Goal: Transaction & Acquisition: Purchase product/service

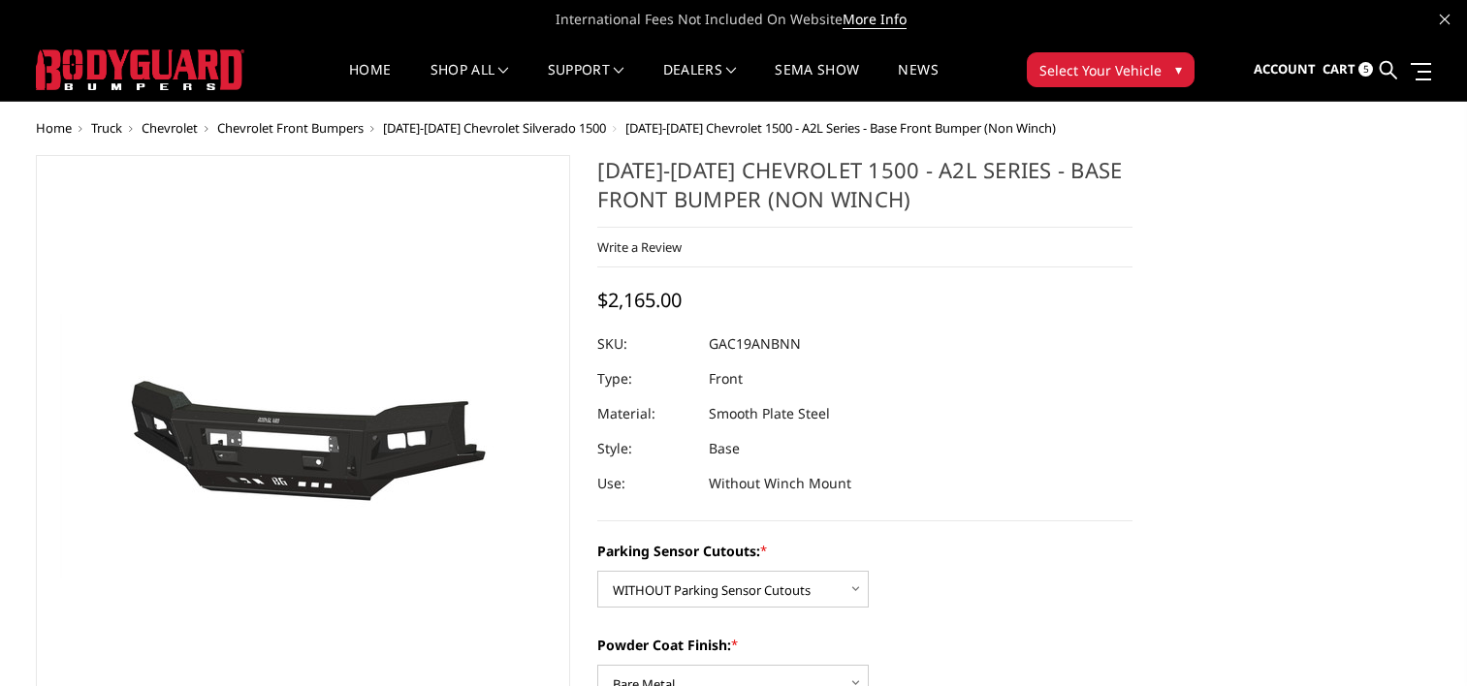
select select "3867"
select select "3868"
click at [1349, 69] on span "Cart" at bounding box center [1338, 68] width 33 height 17
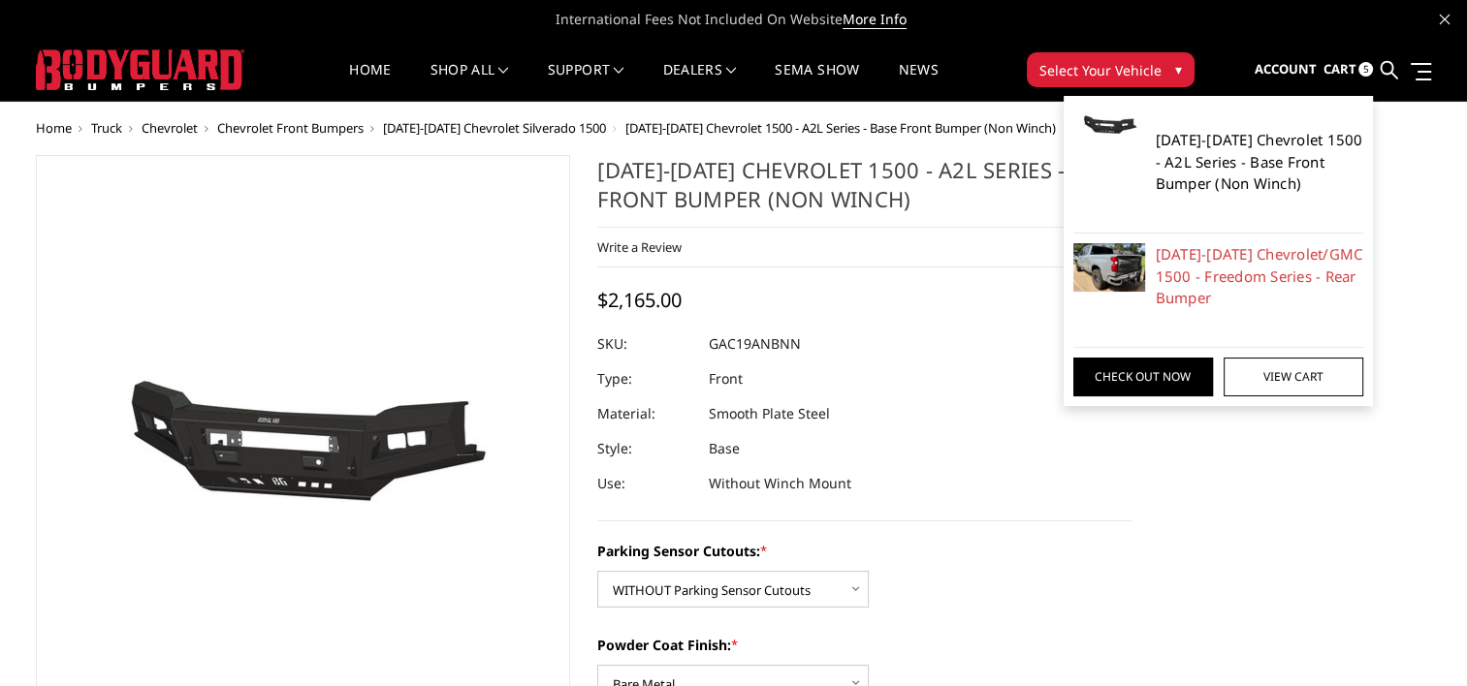
click at [1245, 149] on link "[DATE]-[DATE] Chevrolet 1500 - A2L Series - Base Front Bumper (Non Winch)" at bounding box center [1260, 162] width 208 height 66
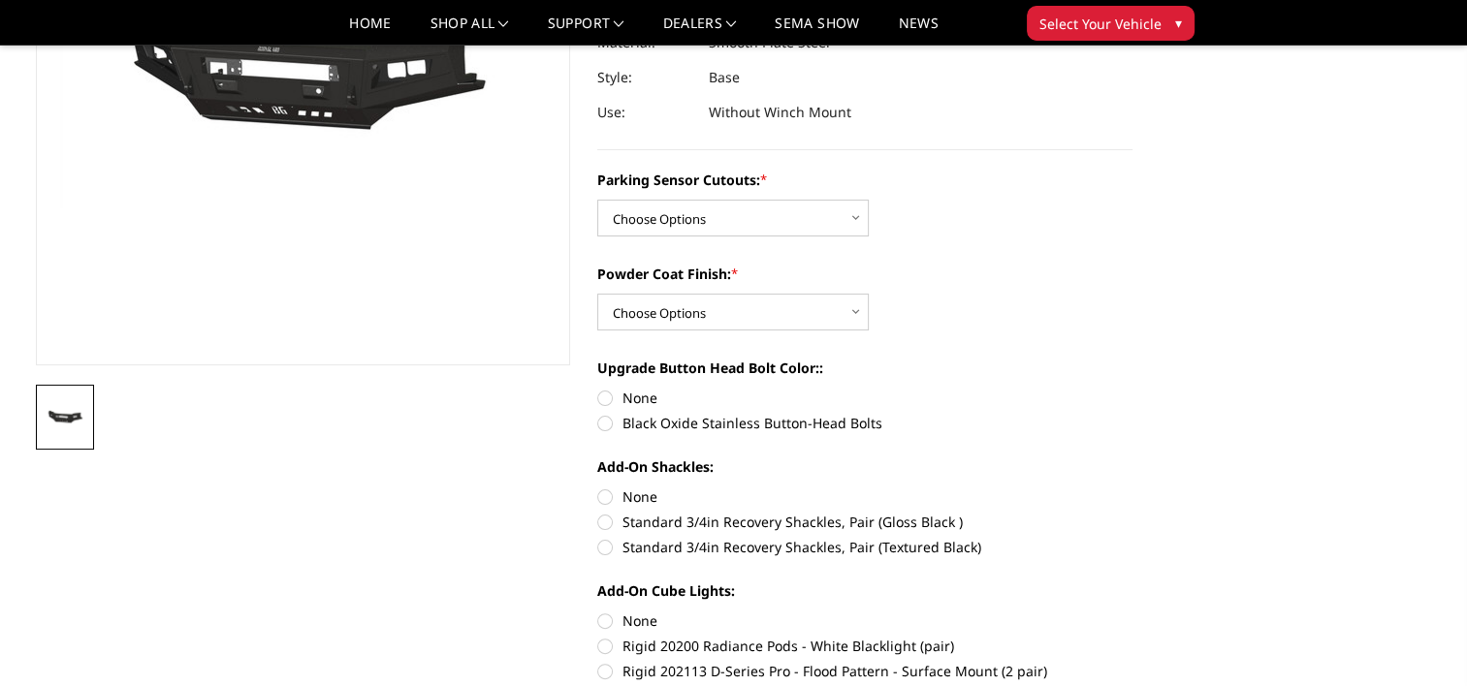
scroll to position [319, 0]
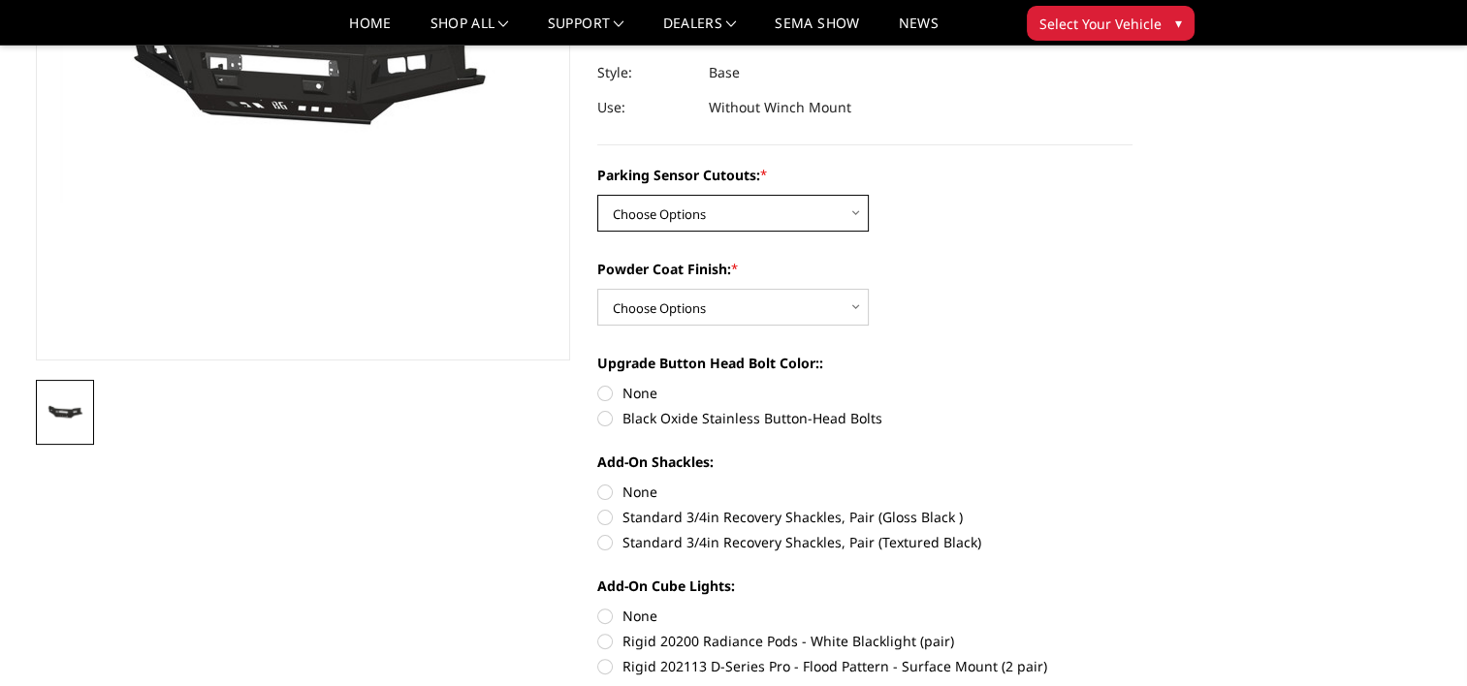
click at [857, 219] on select "Choose Options WITH Parking Sensor Cutouts WITHOUT Parking Sensor Cutouts" at bounding box center [732, 213] width 271 height 37
select select "3867"
click at [597, 195] on select "Choose Options WITH Parking Sensor Cutouts WITHOUT Parking Sensor Cutouts" at bounding box center [732, 213] width 271 height 37
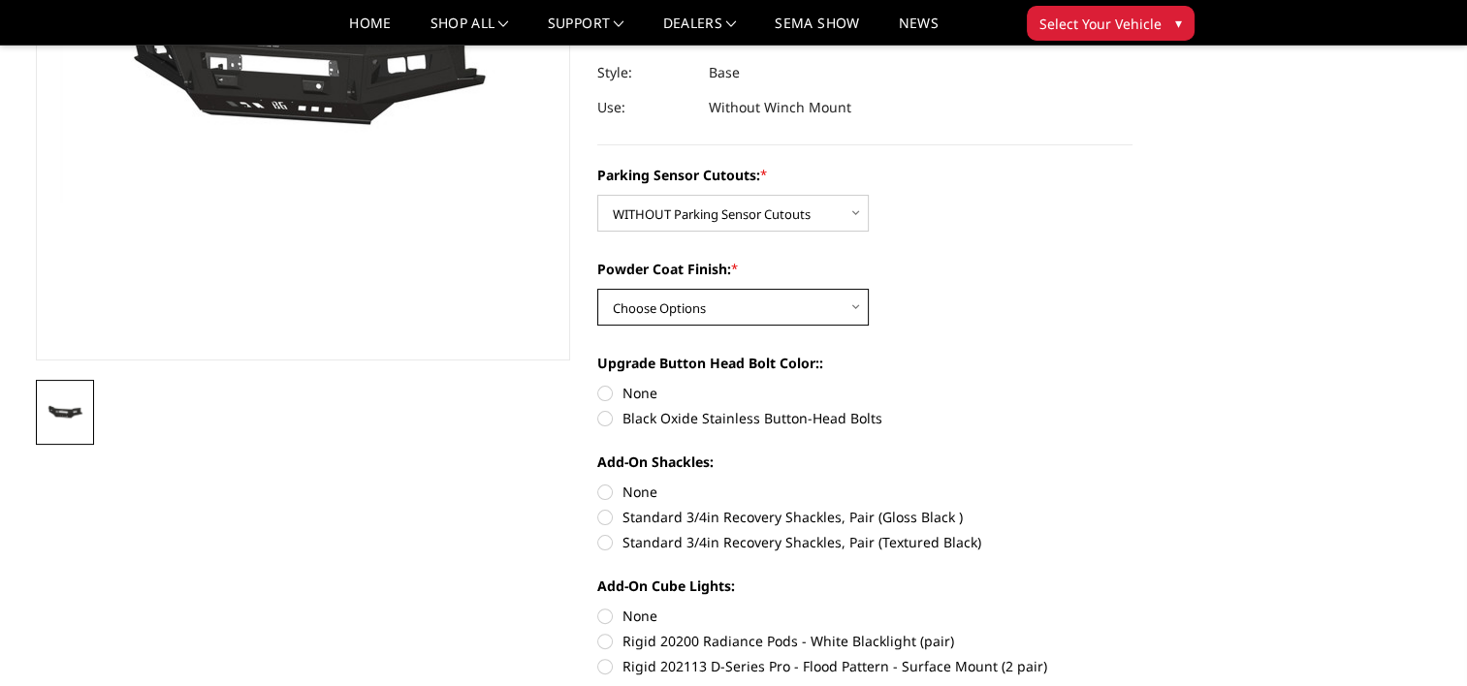
click at [808, 308] on select "Choose Options Bare Metal Textured Black Powder Coat" at bounding box center [732, 307] width 271 height 37
select select "3868"
click at [597, 289] on select "Choose Options Bare Metal Textured Black Powder Coat" at bounding box center [732, 307] width 271 height 37
click at [603, 395] on label "None" at bounding box center [864, 393] width 535 height 20
click at [598, 384] on input "None" at bounding box center [597, 383] width 1 height 1
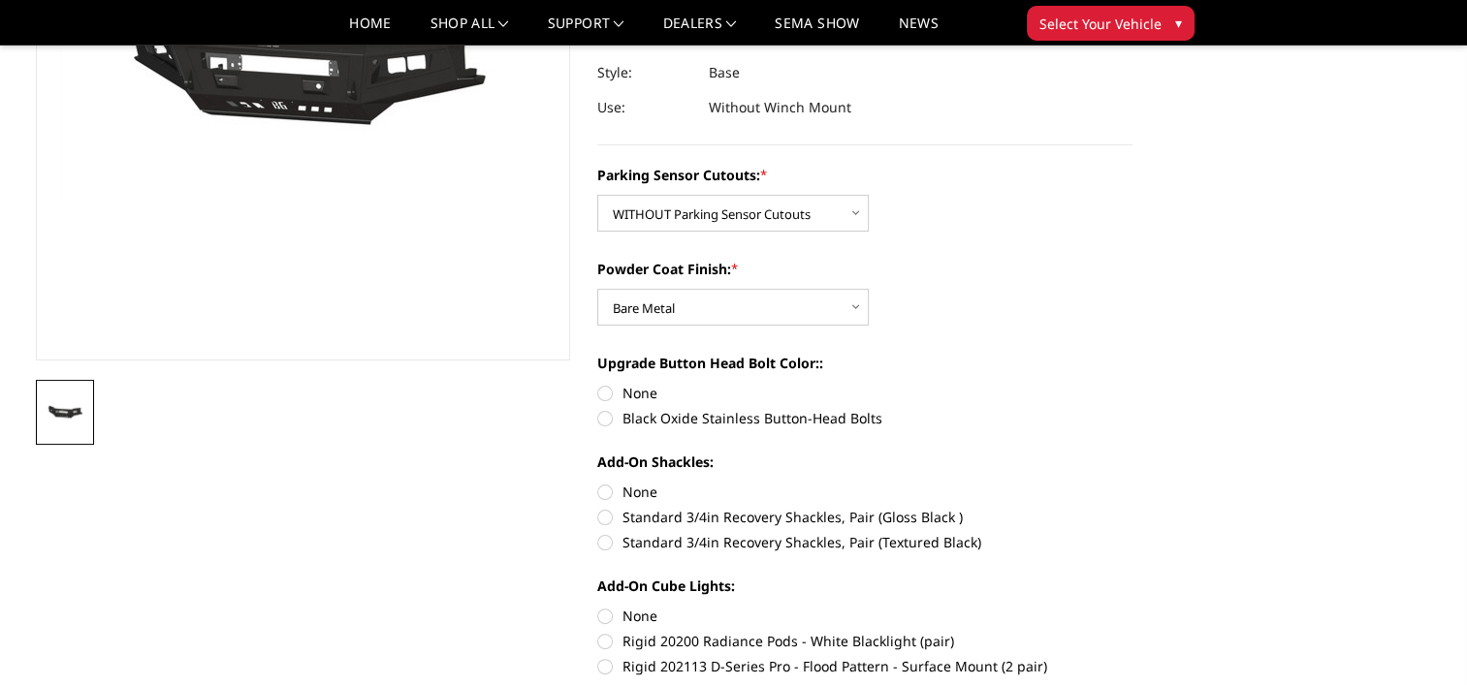
radio input "true"
click at [607, 487] on label "None" at bounding box center [864, 492] width 535 height 20
click at [598, 483] on input "None" at bounding box center [597, 482] width 1 height 1
radio input "true"
click at [611, 615] on label "None" at bounding box center [864, 616] width 535 height 20
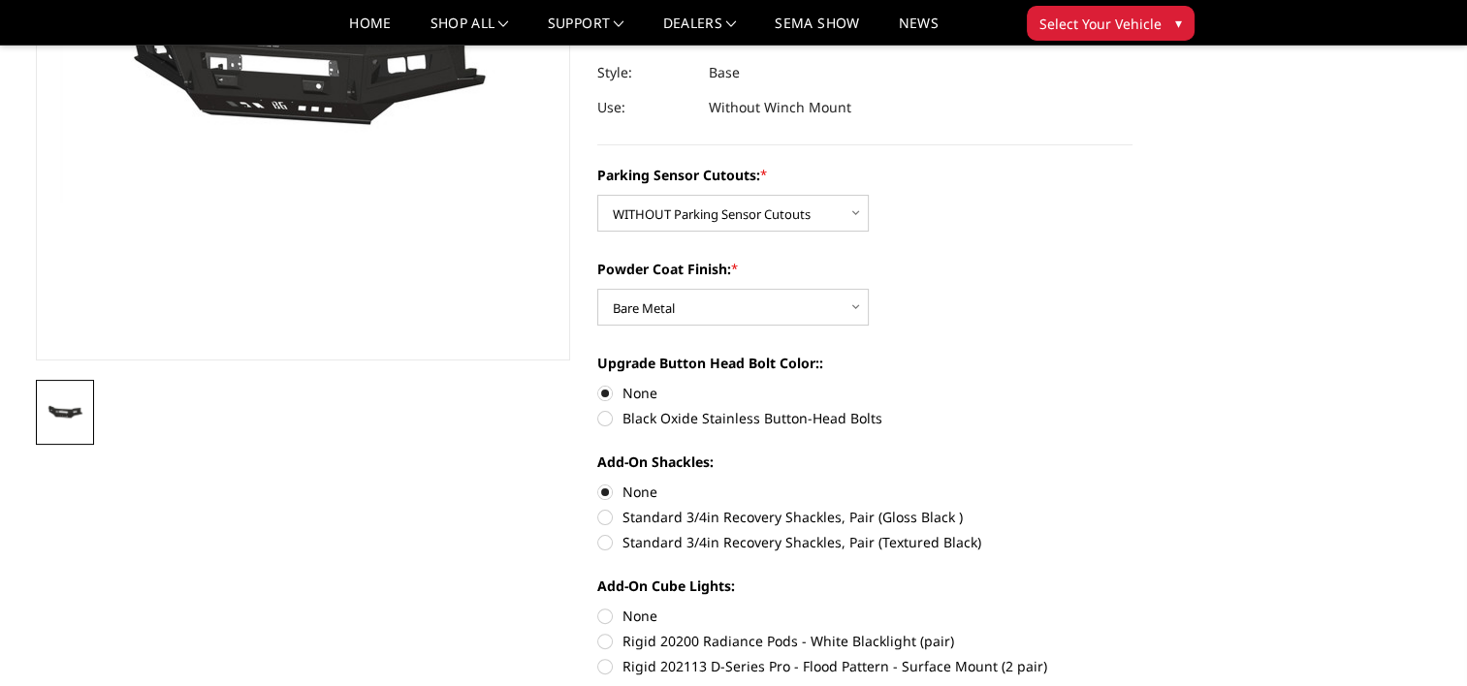
click at [598, 607] on input "None" at bounding box center [597, 606] width 1 height 1
radio input "true"
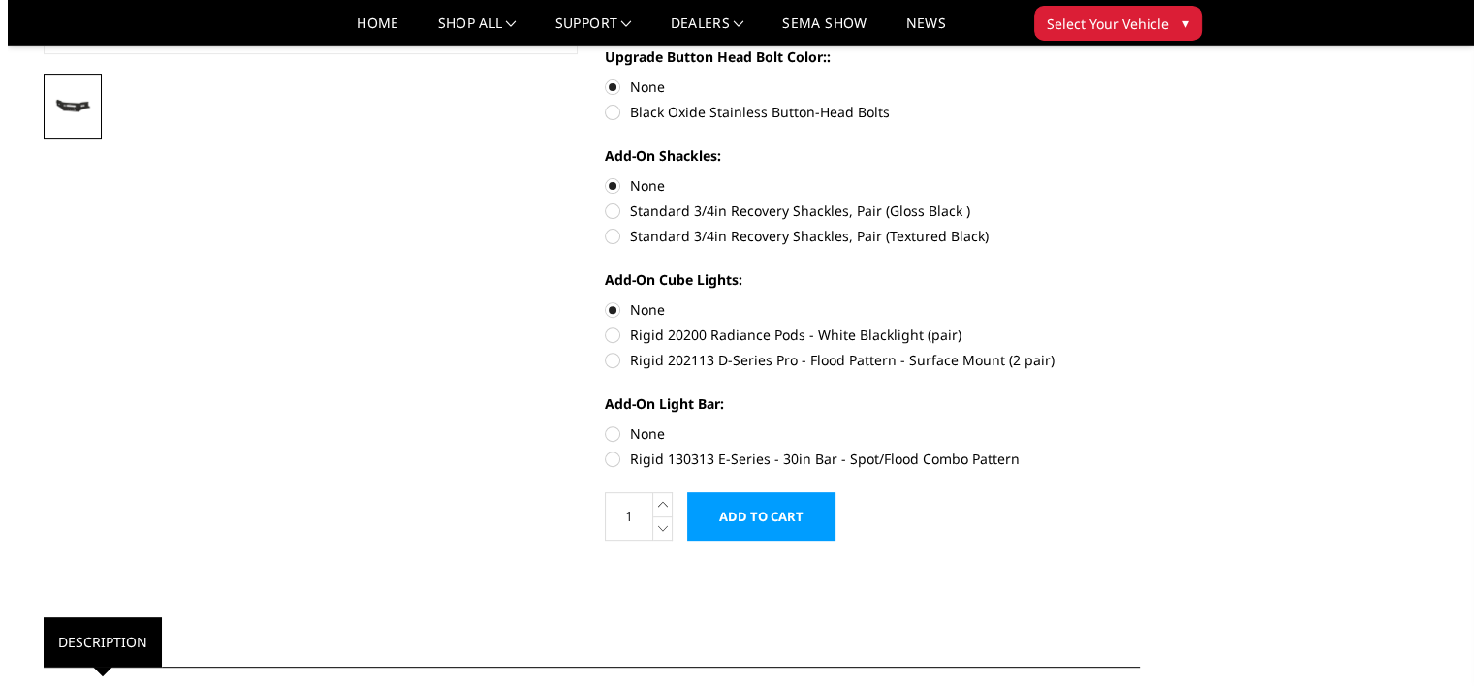
scroll to position [688, 0]
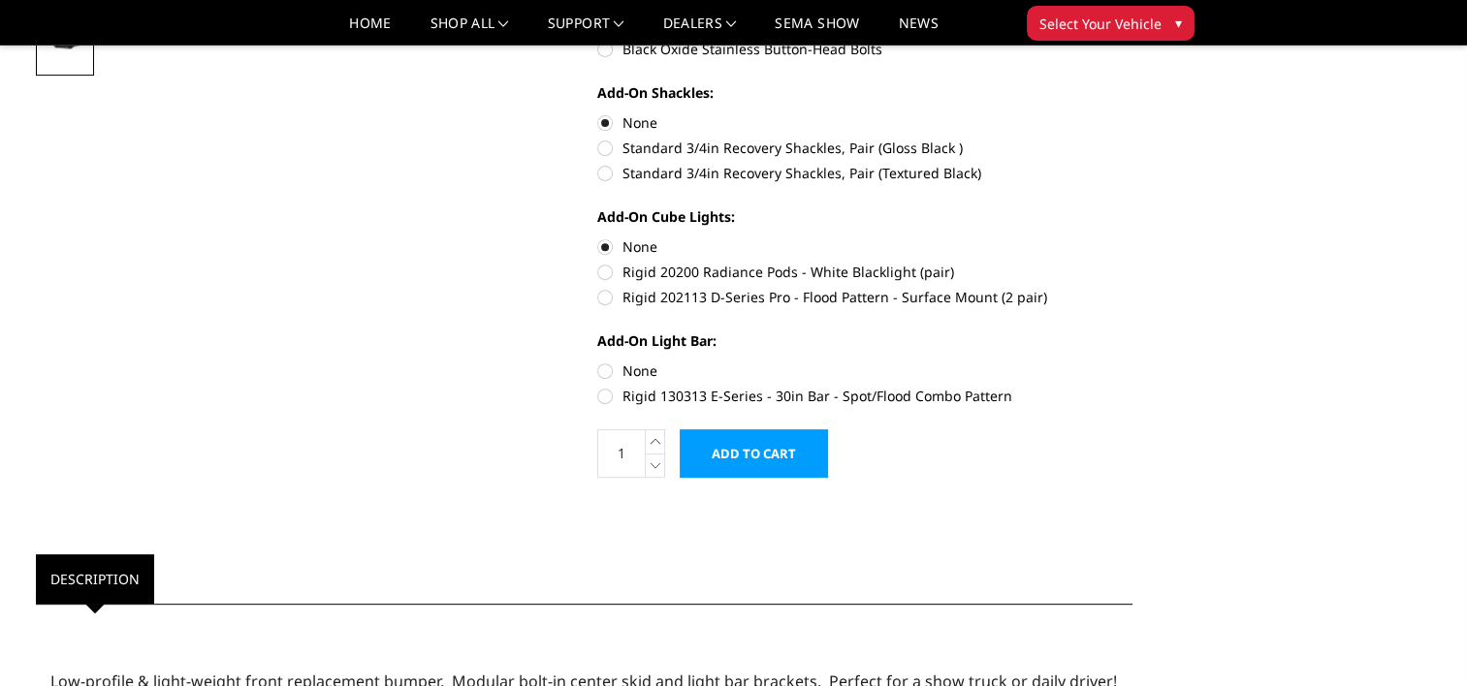
click at [604, 369] on label "None" at bounding box center [864, 371] width 535 height 20
click at [598, 362] on input "None" at bounding box center [597, 361] width 1 height 1
radio input "true"
click at [761, 465] on input "Add to Cart" at bounding box center [754, 453] width 148 height 48
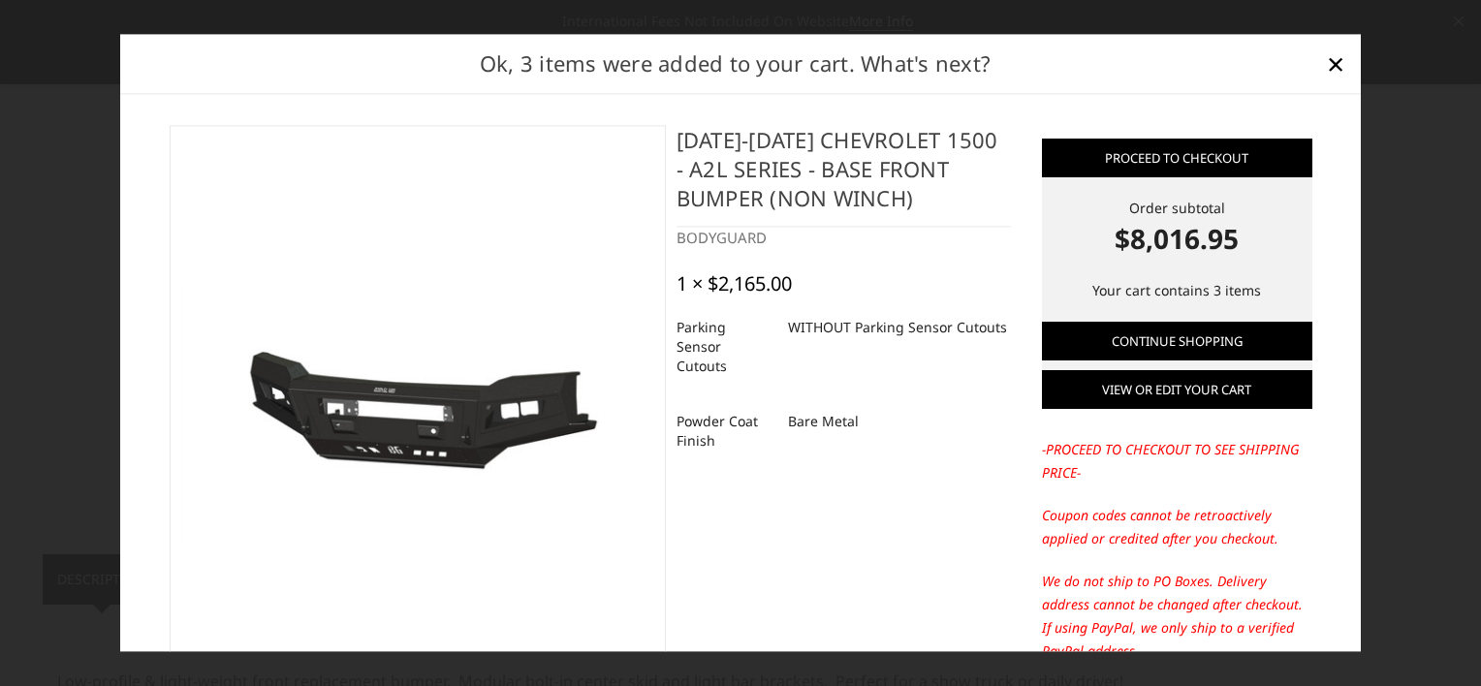
click at [1138, 394] on link "View or edit your cart" at bounding box center [1177, 390] width 270 height 39
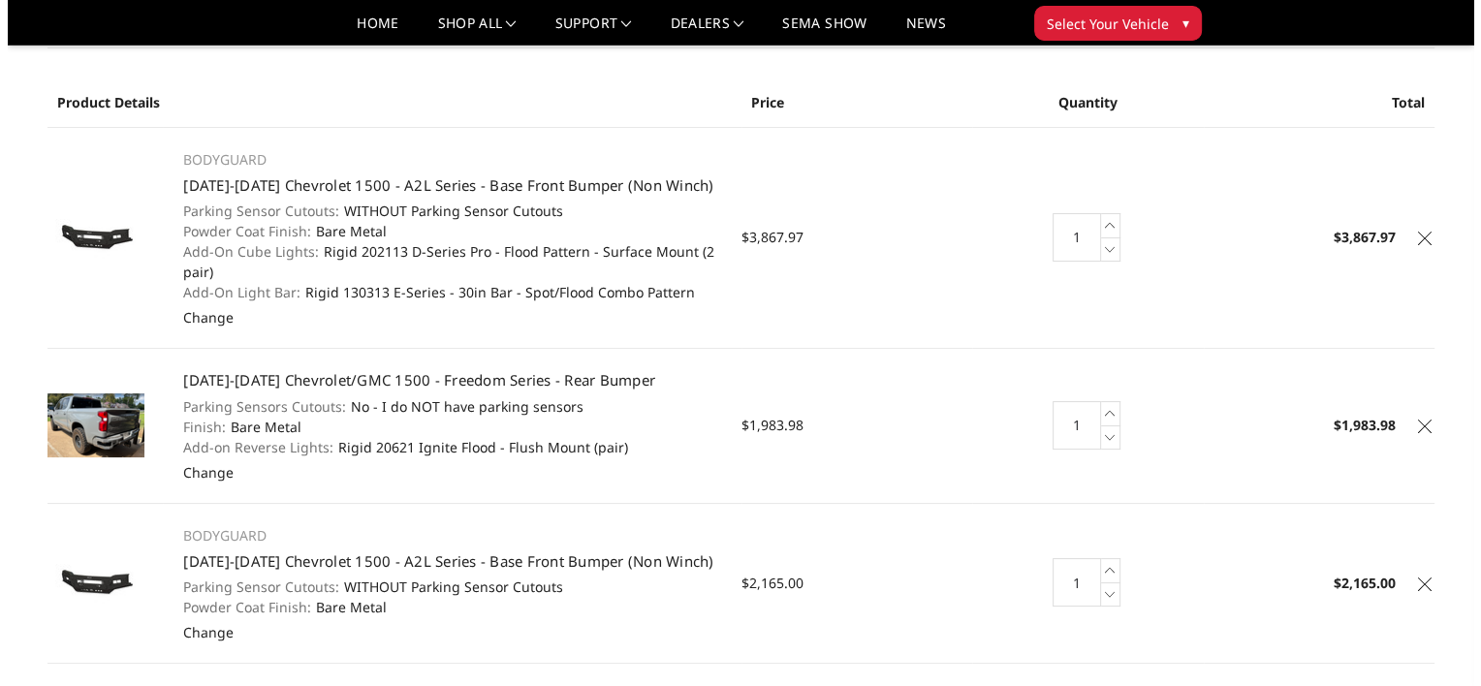
scroll to position [68, 0]
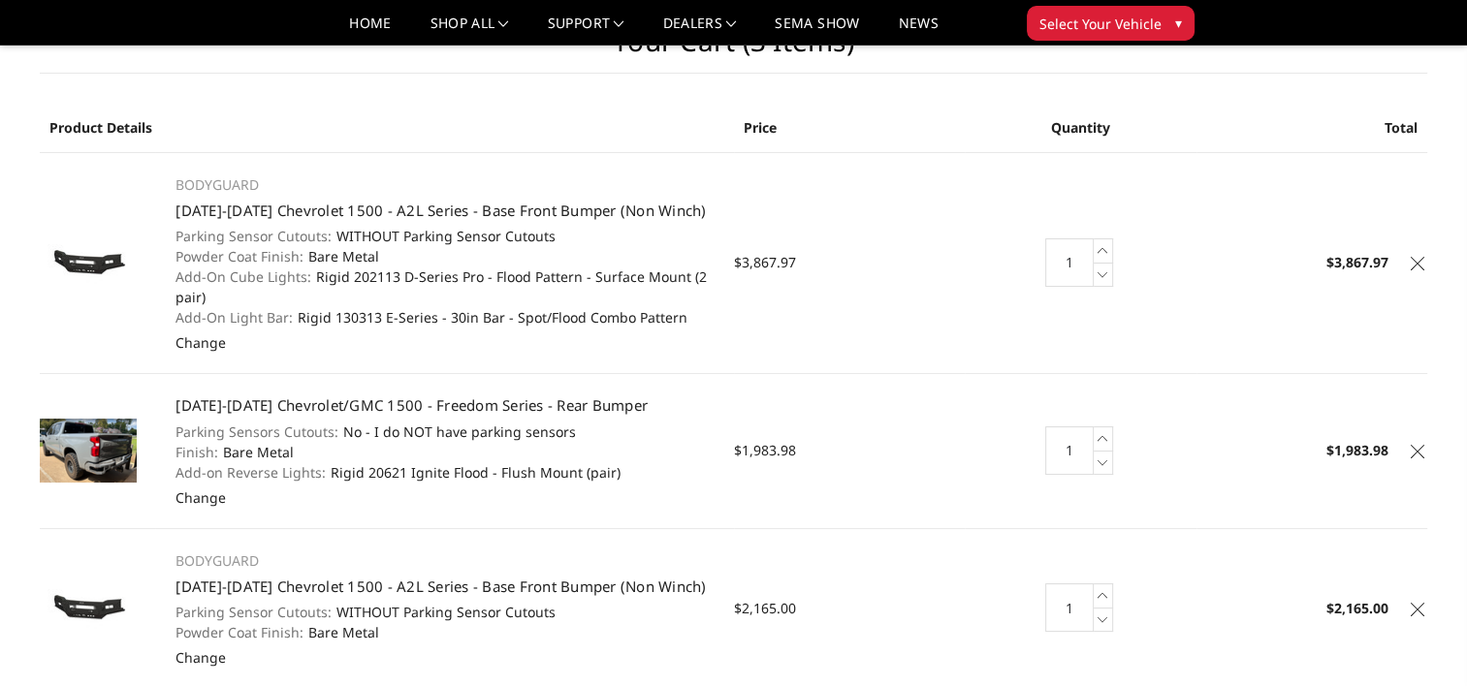
click at [1418, 261] on icon at bounding box center [1417, 264] width 14 height 14
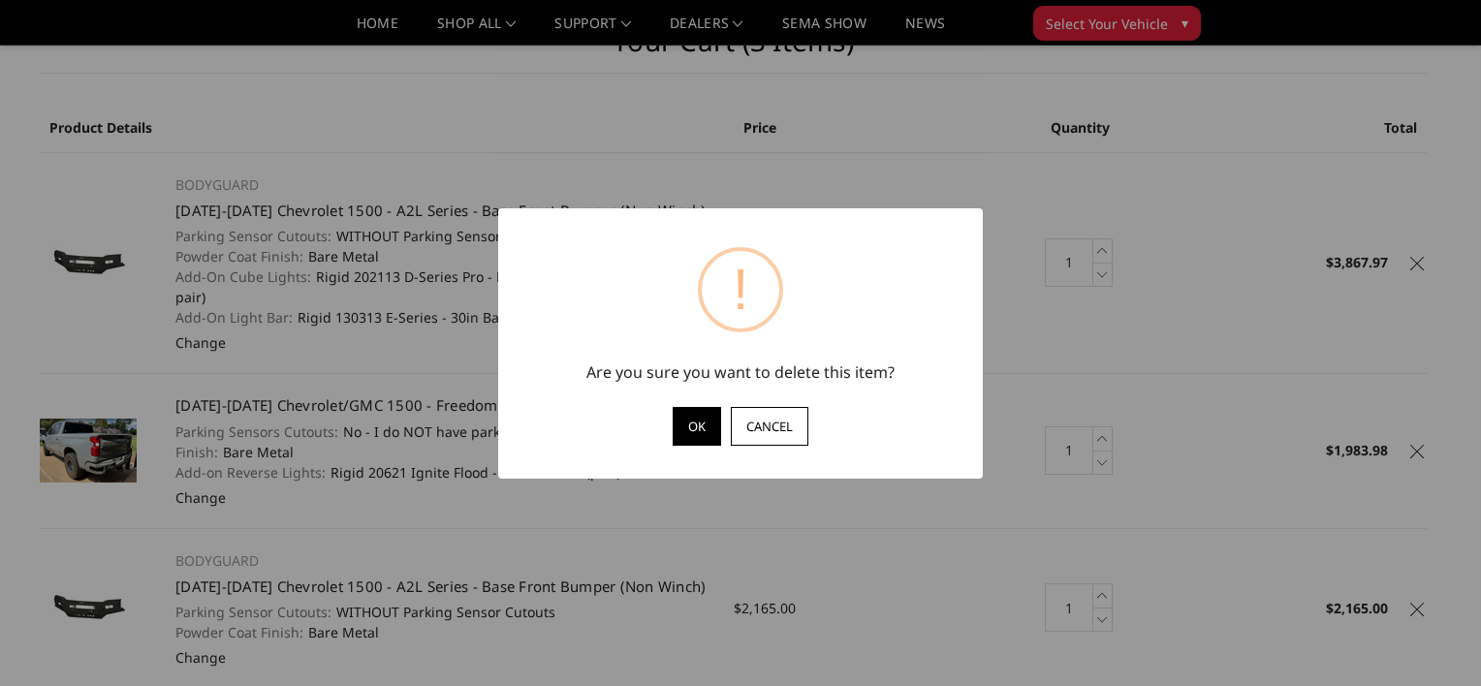
click at [696, 427] on button "OK" at bounding box center [697, 426] width 48 height 39
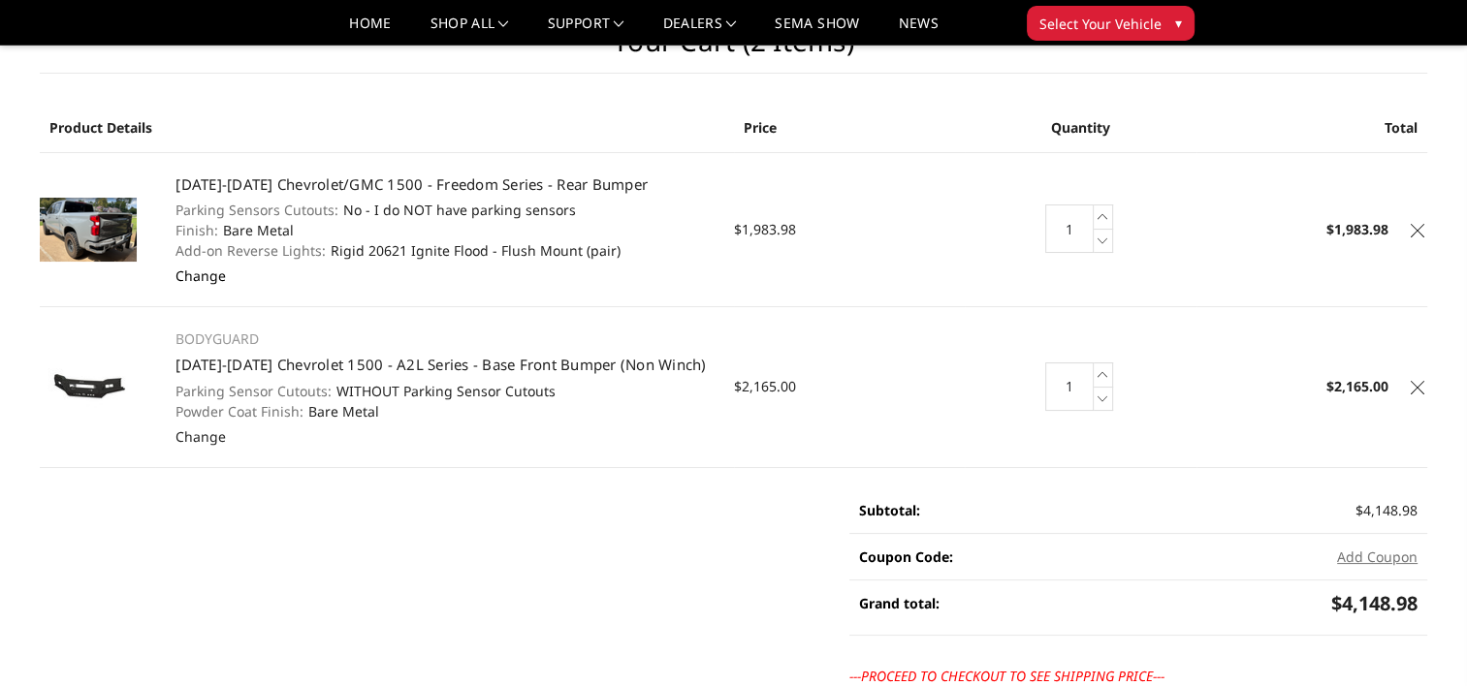
click at [202, 270] on link "Change" at bounding box center [200, 276] width 50 height 18
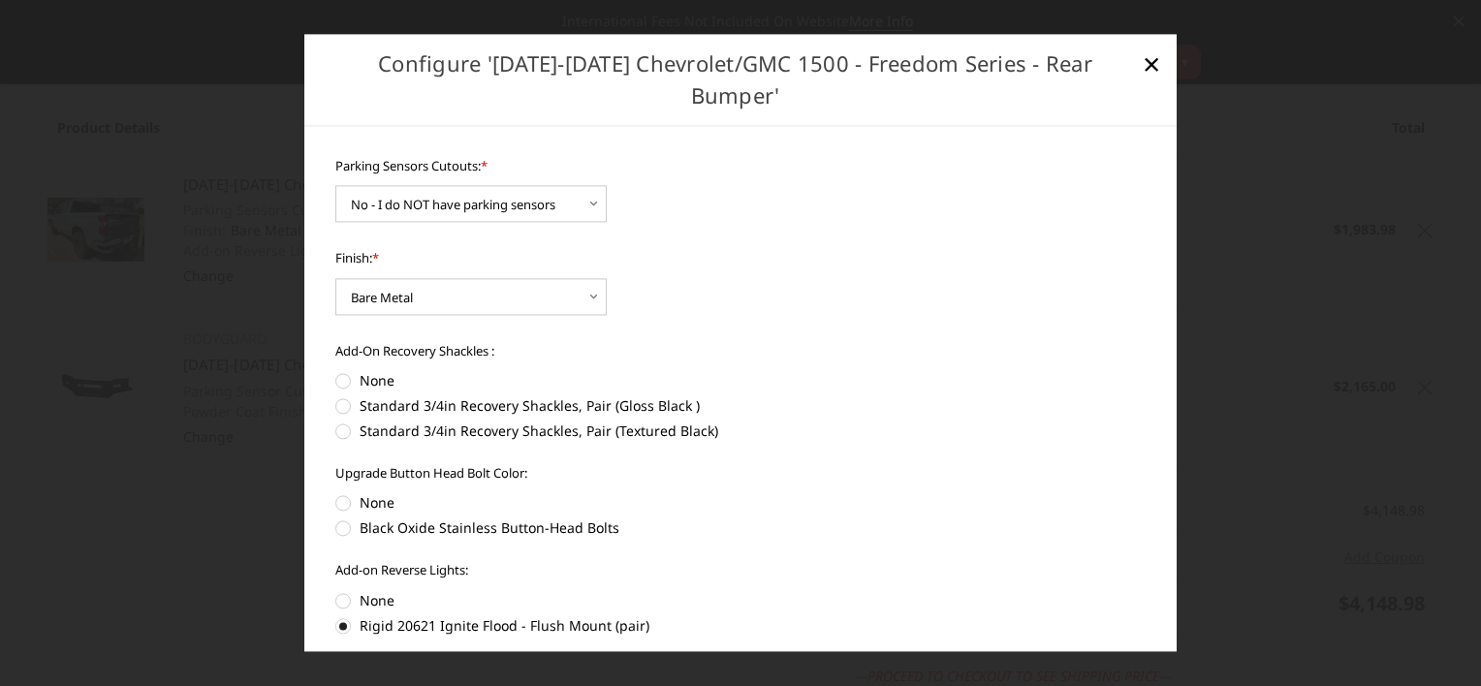
click at [345, 590] on label "None" at bounding box center [740, 600] width 811 height 20
click at [336, 590] on input "None" at bounding box center [335, 590] width 1 height 1
radio input "true"
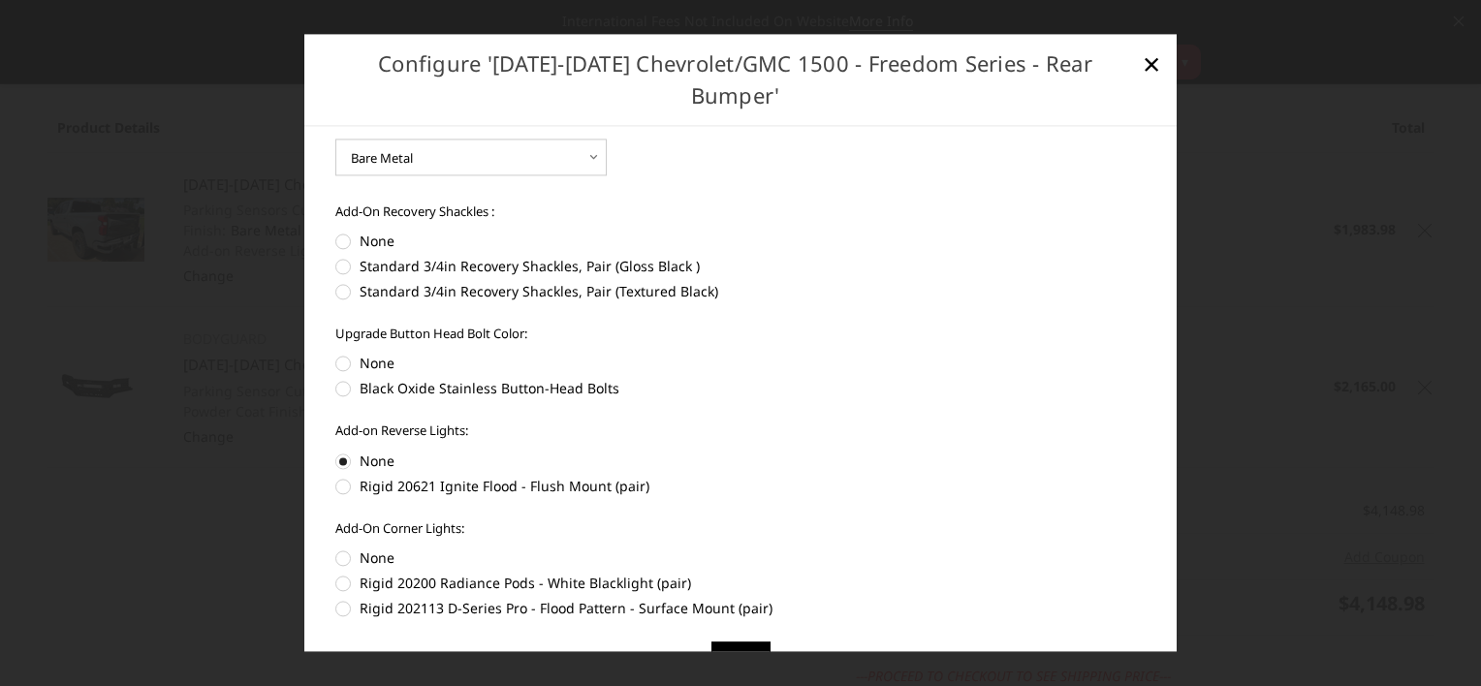
scroll to position [167, 0]
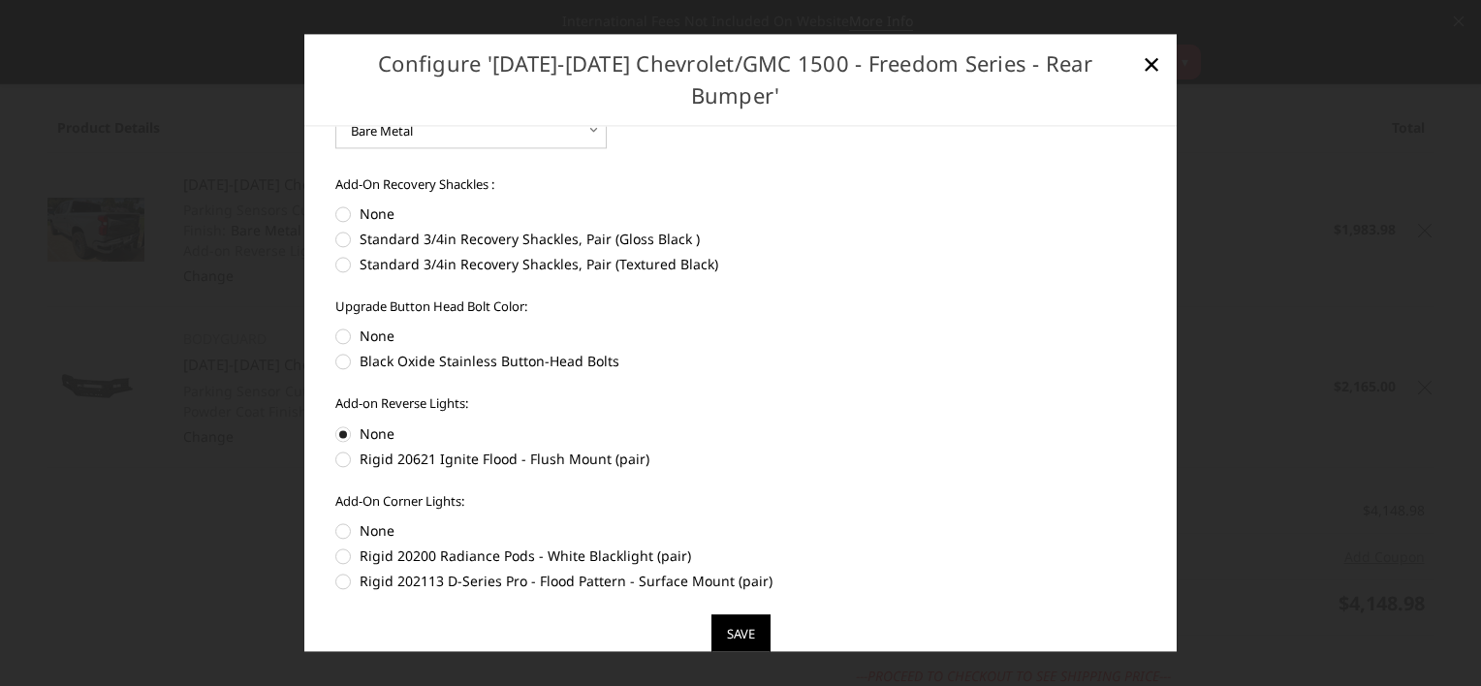
click at [342, 522] on label "None" at bounding box center [740, 532] width 811 height 20
click at [336, 685] on input "None" at bounding box center [335, 688] width 1 height 1
radio input "true"
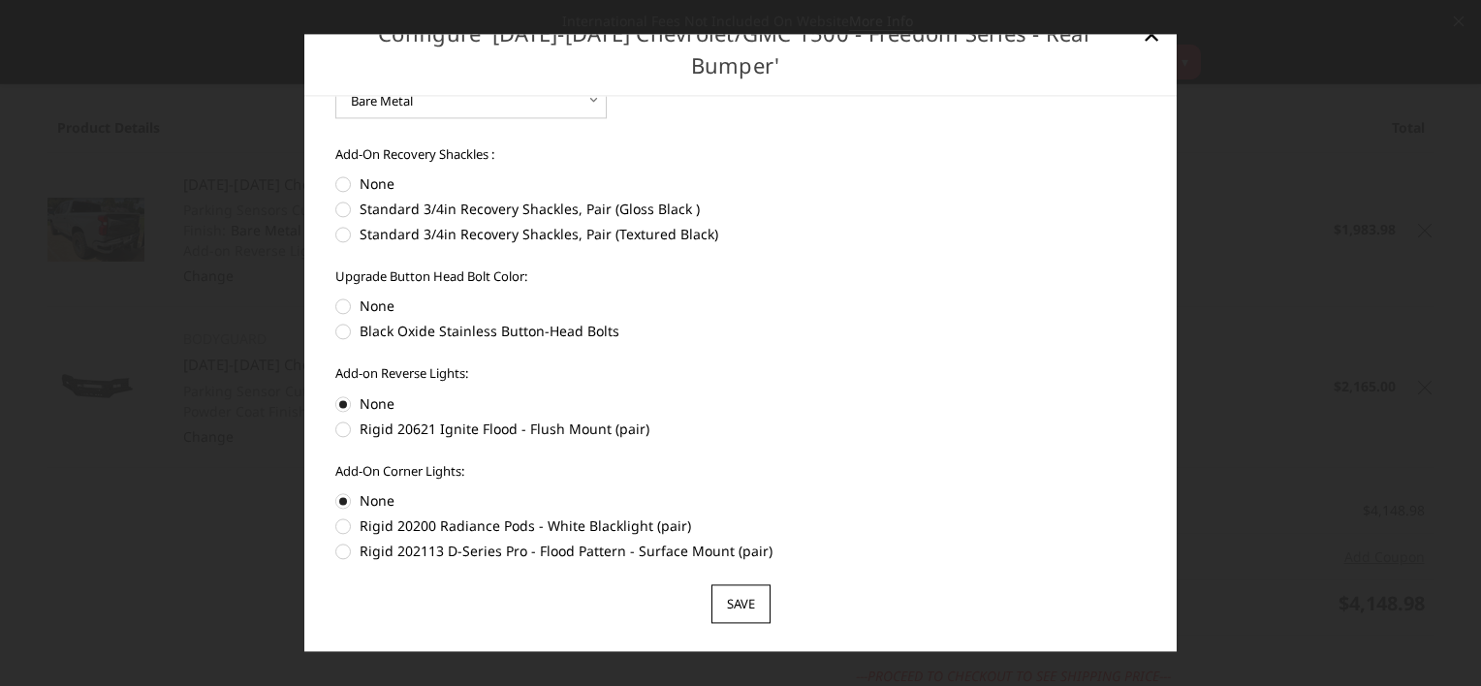
click at [738, 586] on input "Save" at bounding box center [741, 605] width 59 height 39
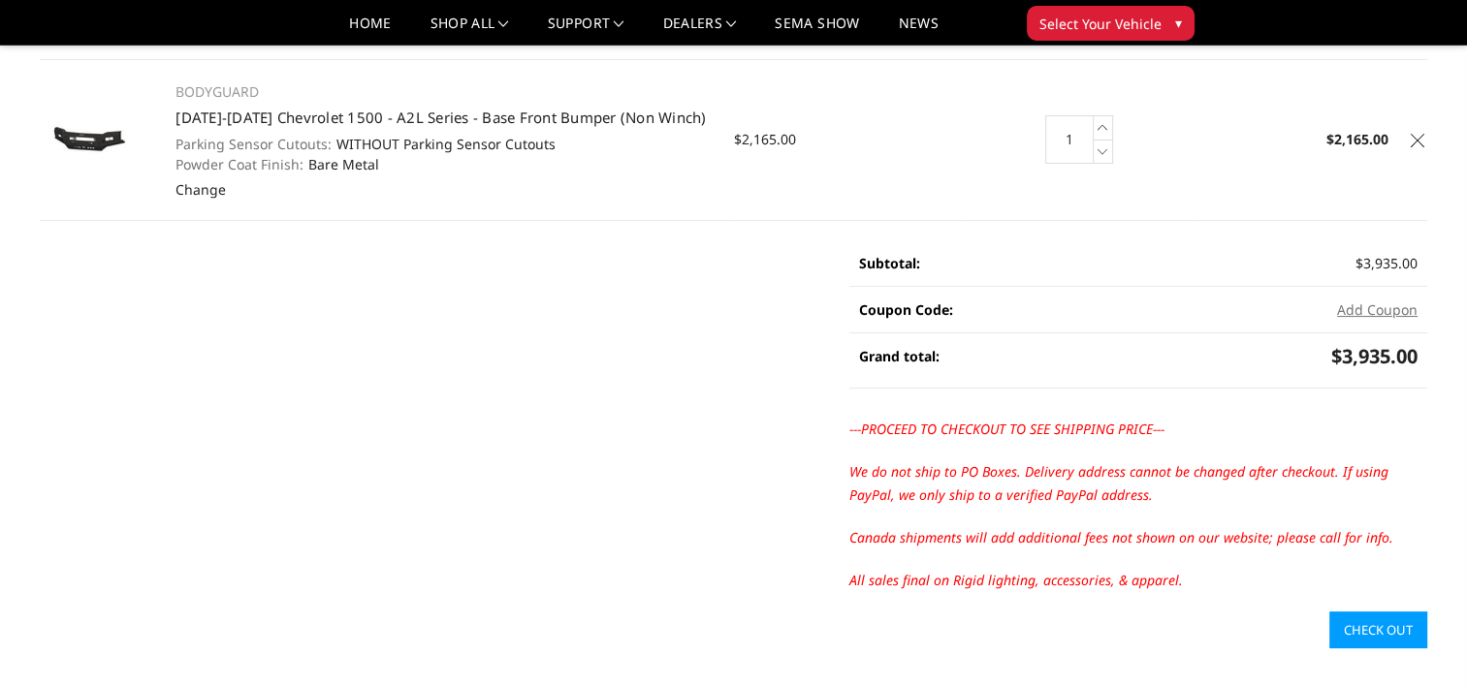
scroll to position [315, 0]
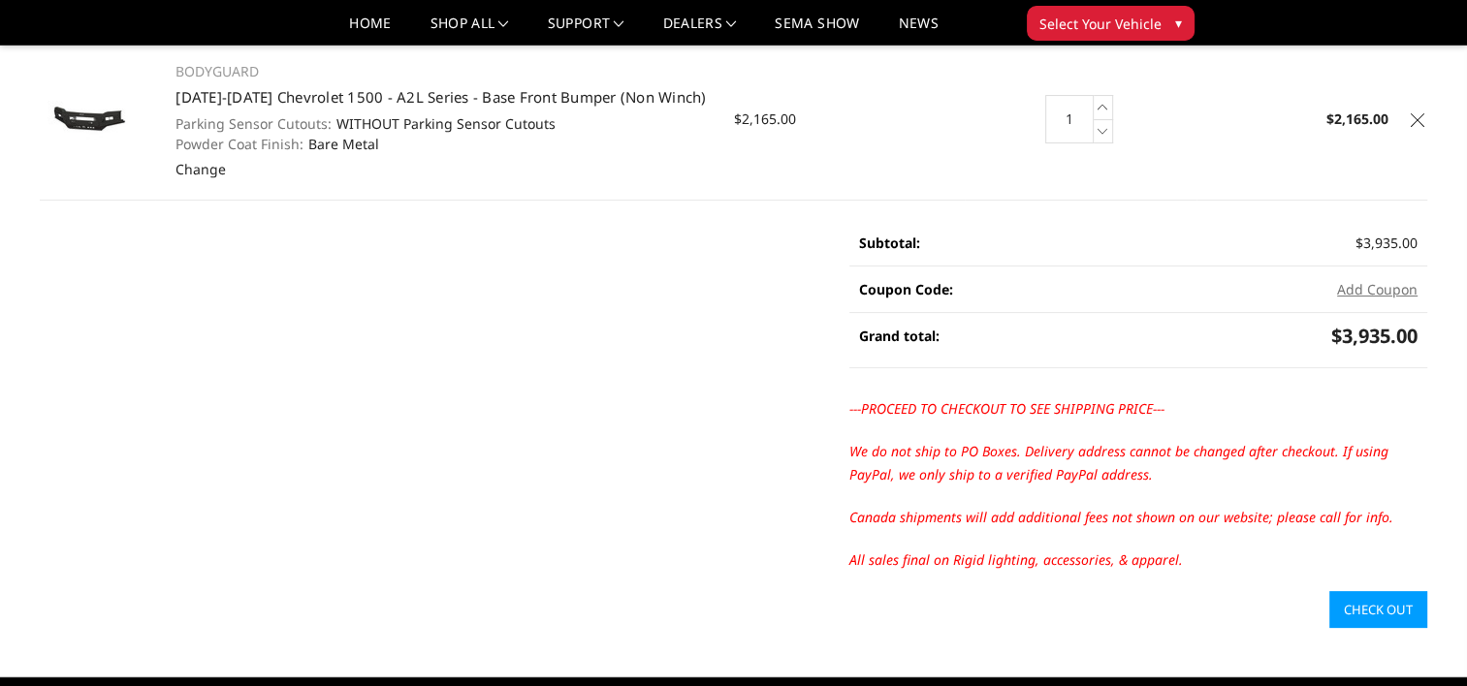
click at [1361, 607] on link "Check out" at bounding box center [1378, 609] width 98 height 37
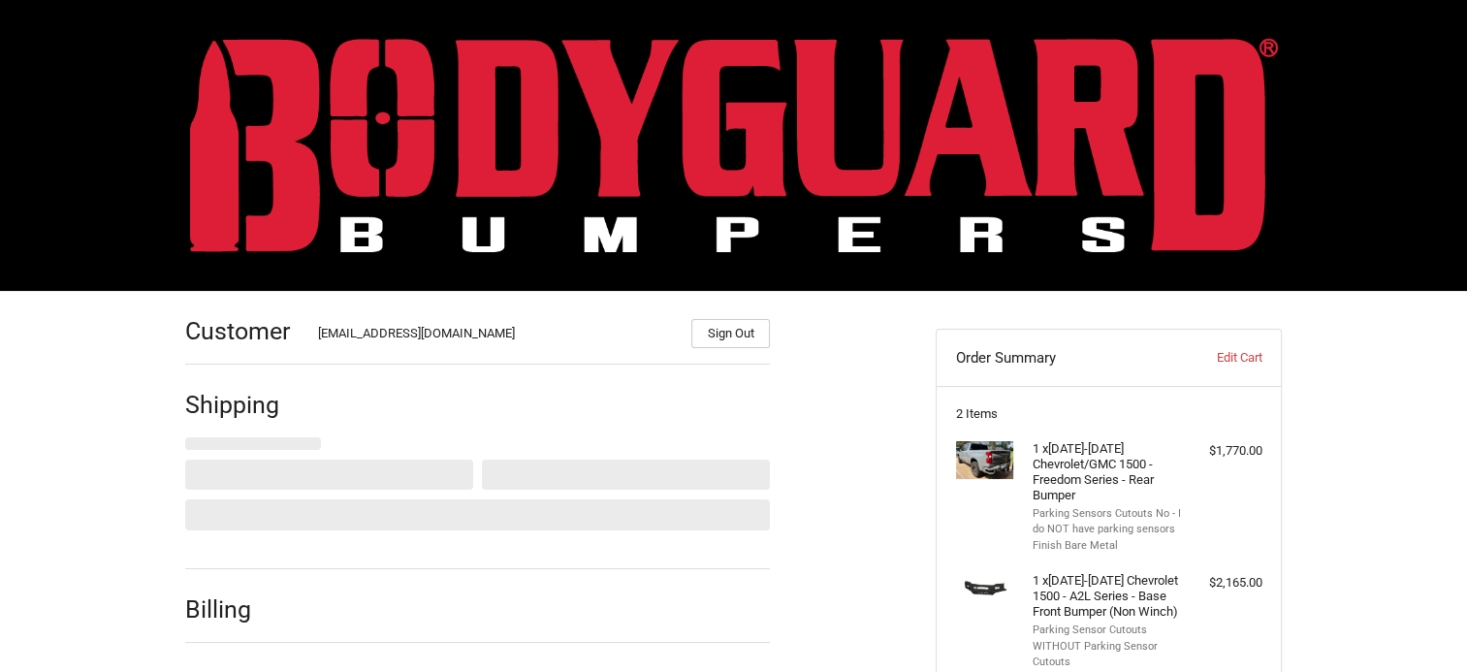
select select "US"
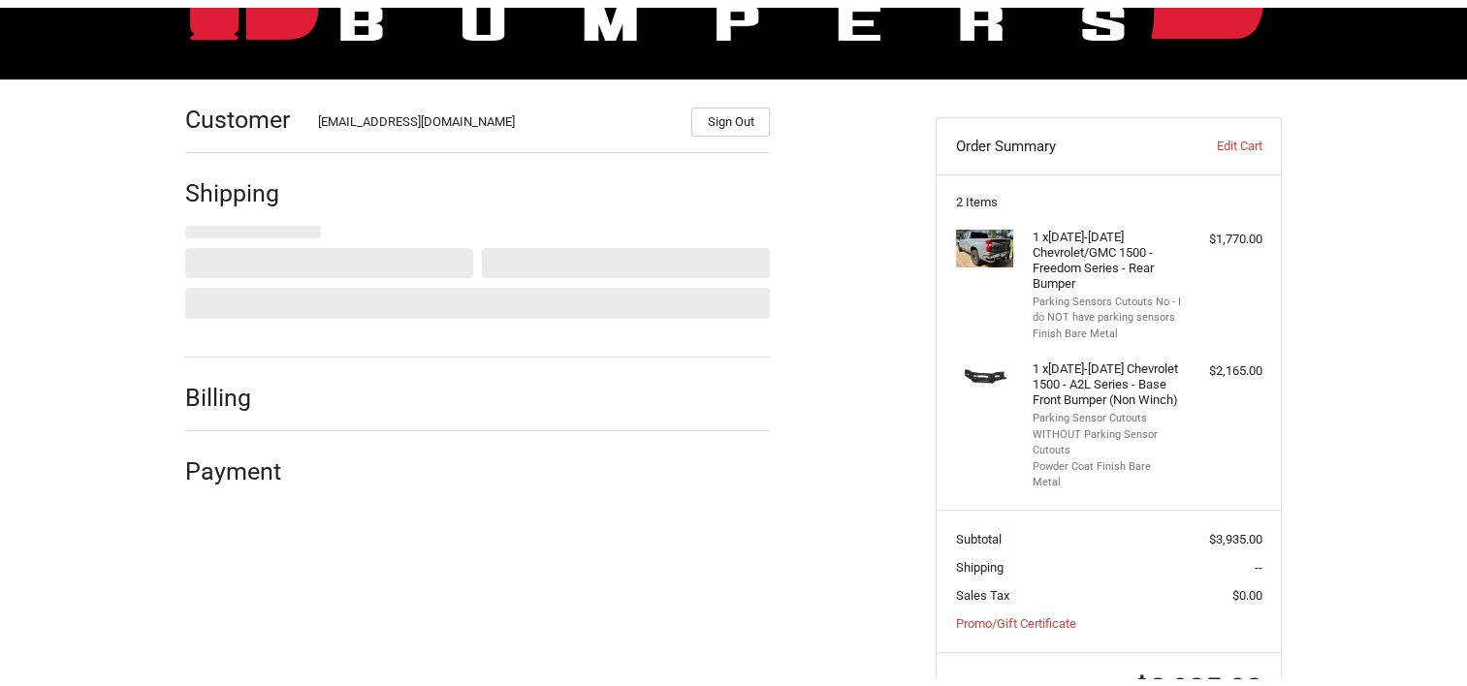
scroll to position [227, 0]
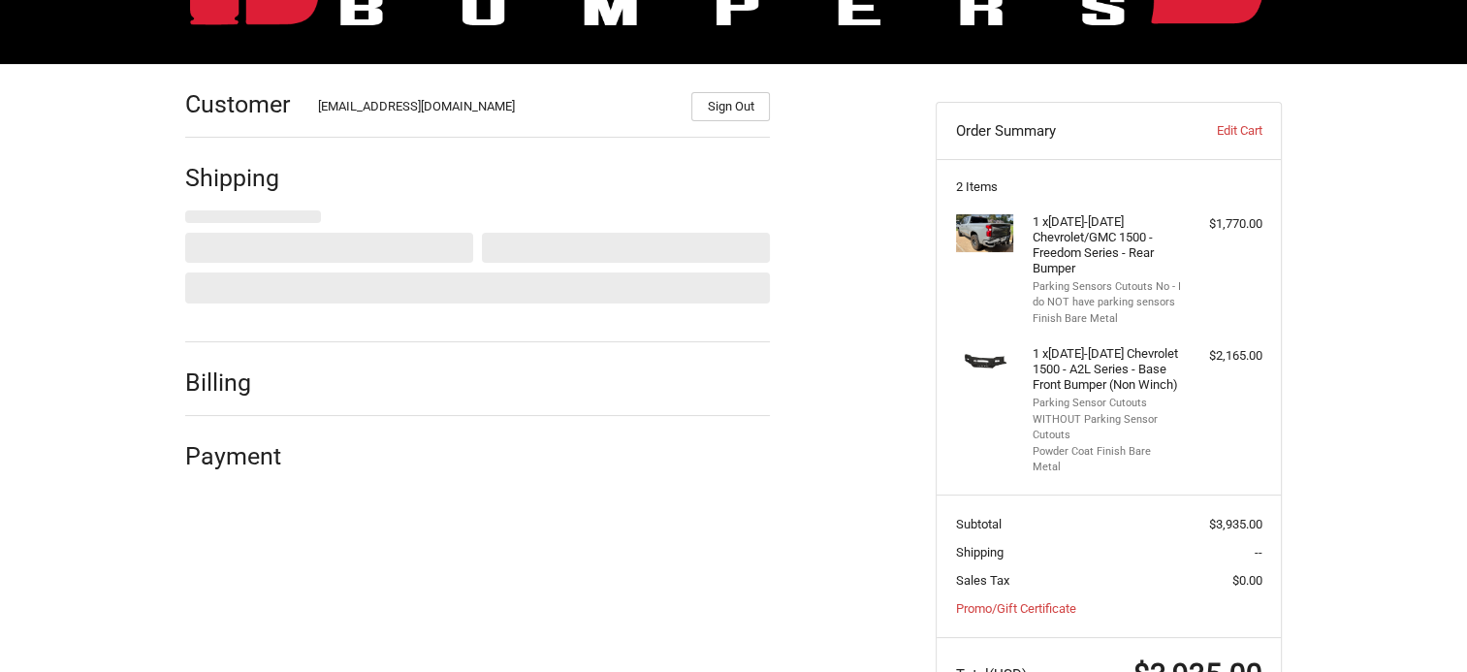
select select "WI"
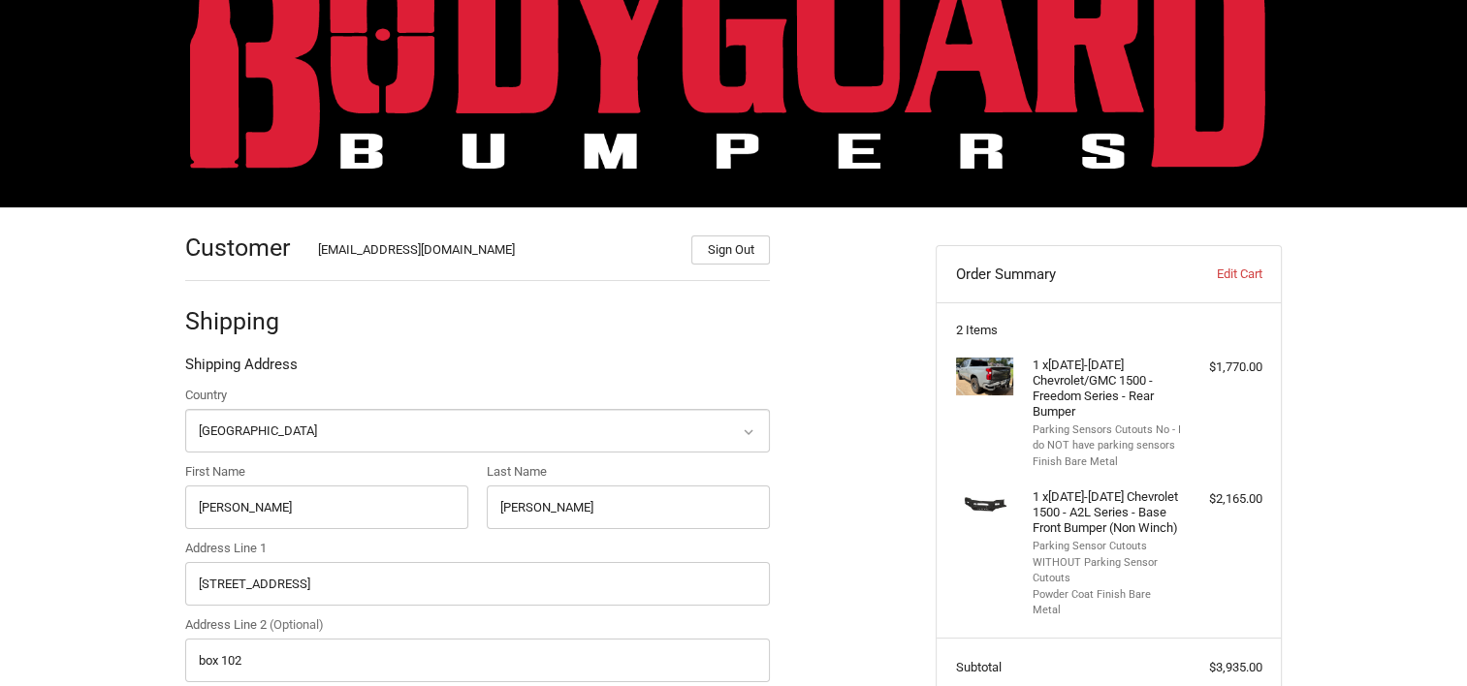
scroll to position [0, 0]
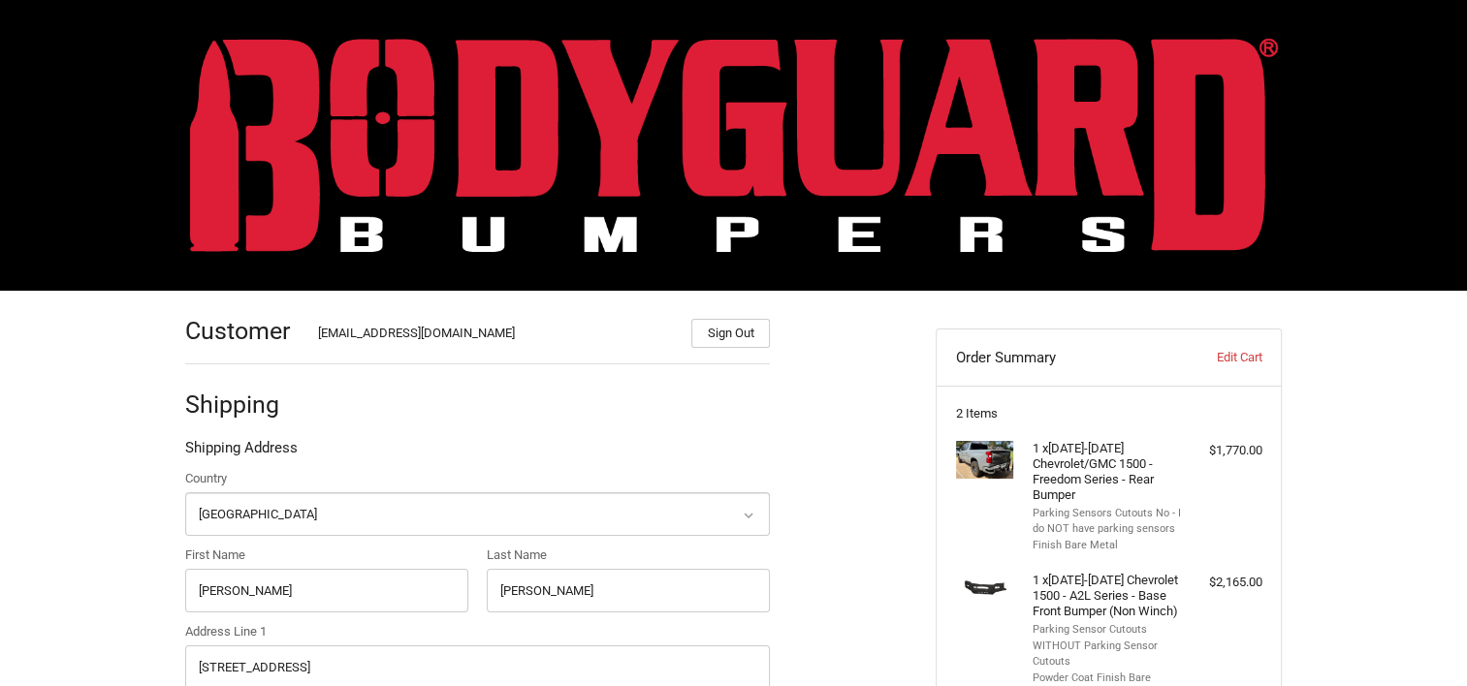
click at [946, 149] on img at bounding box center [734, 145] width 1088 height 214
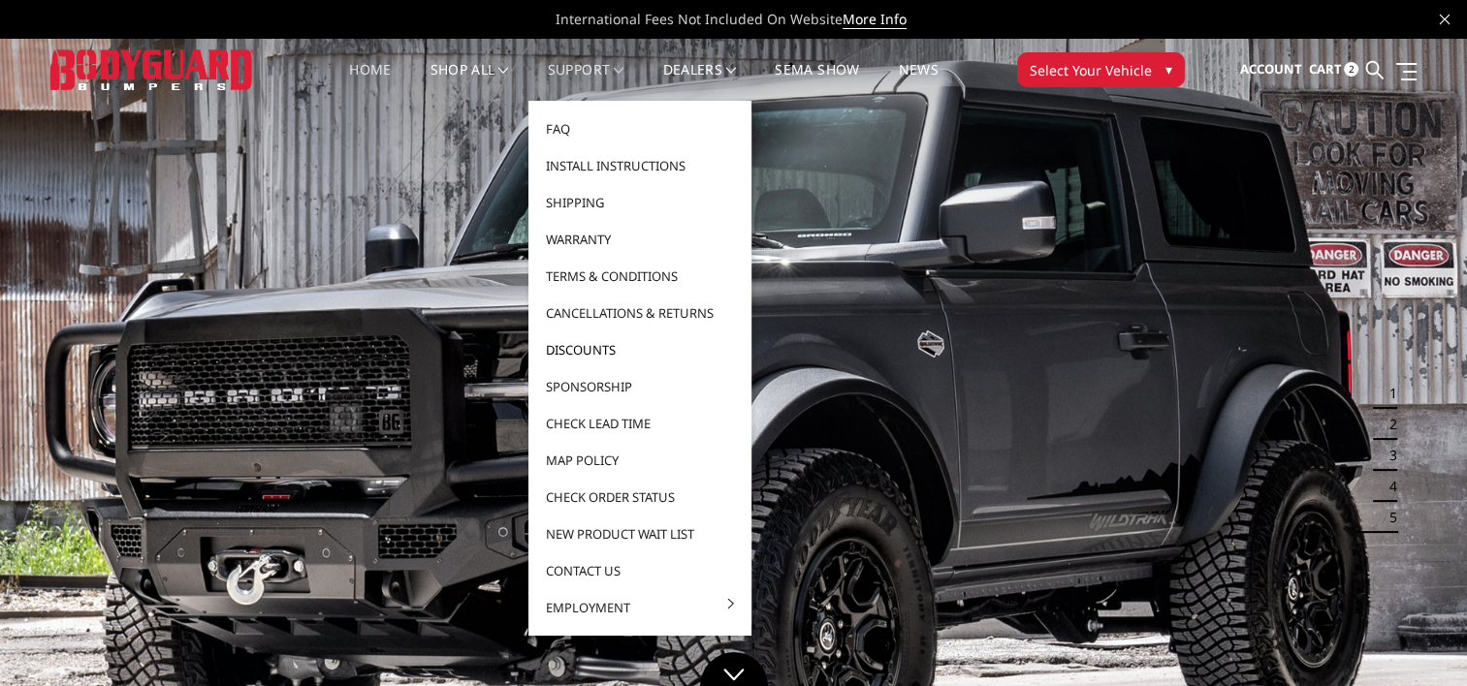
click at [585, 349] on link "Discounts" at bounding box center [639, 350] width 207 height 37
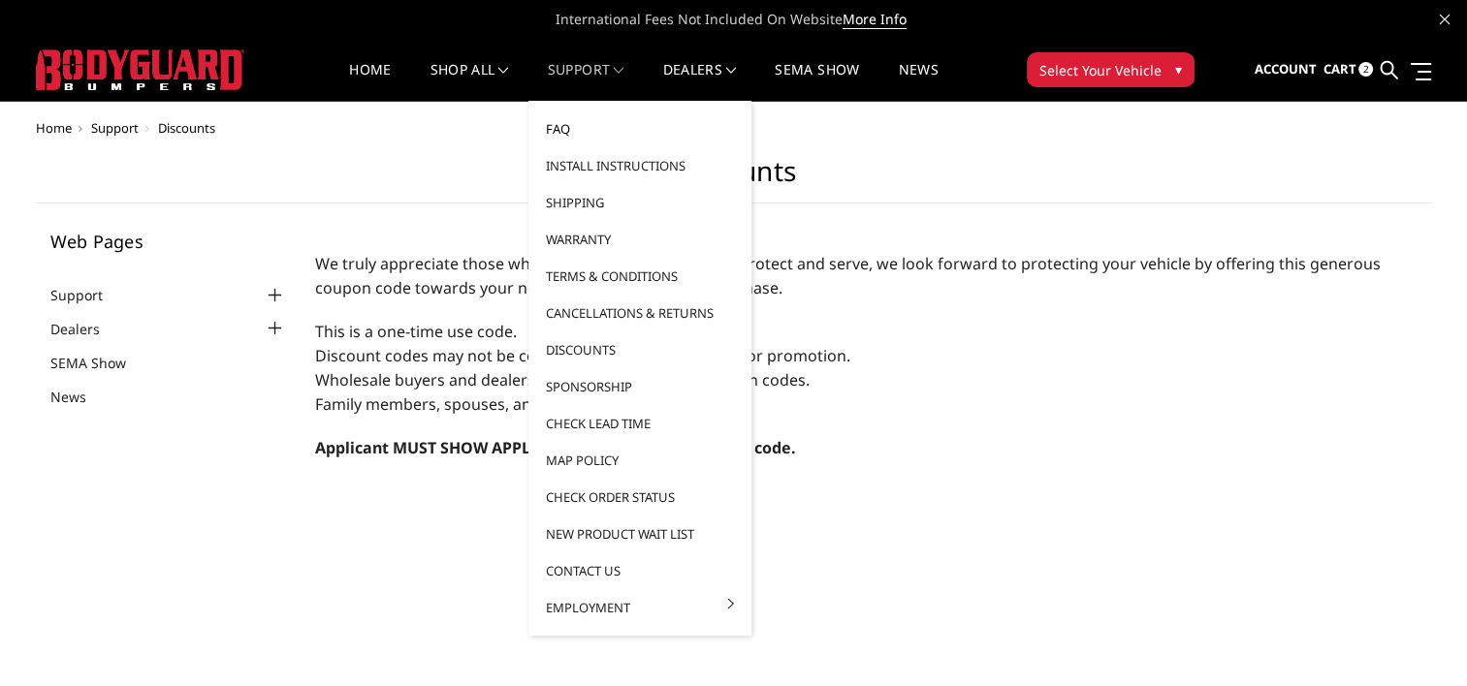
click at [555, 129] on link "FAQ" at bounding box center [639, 129] width 207 height 37
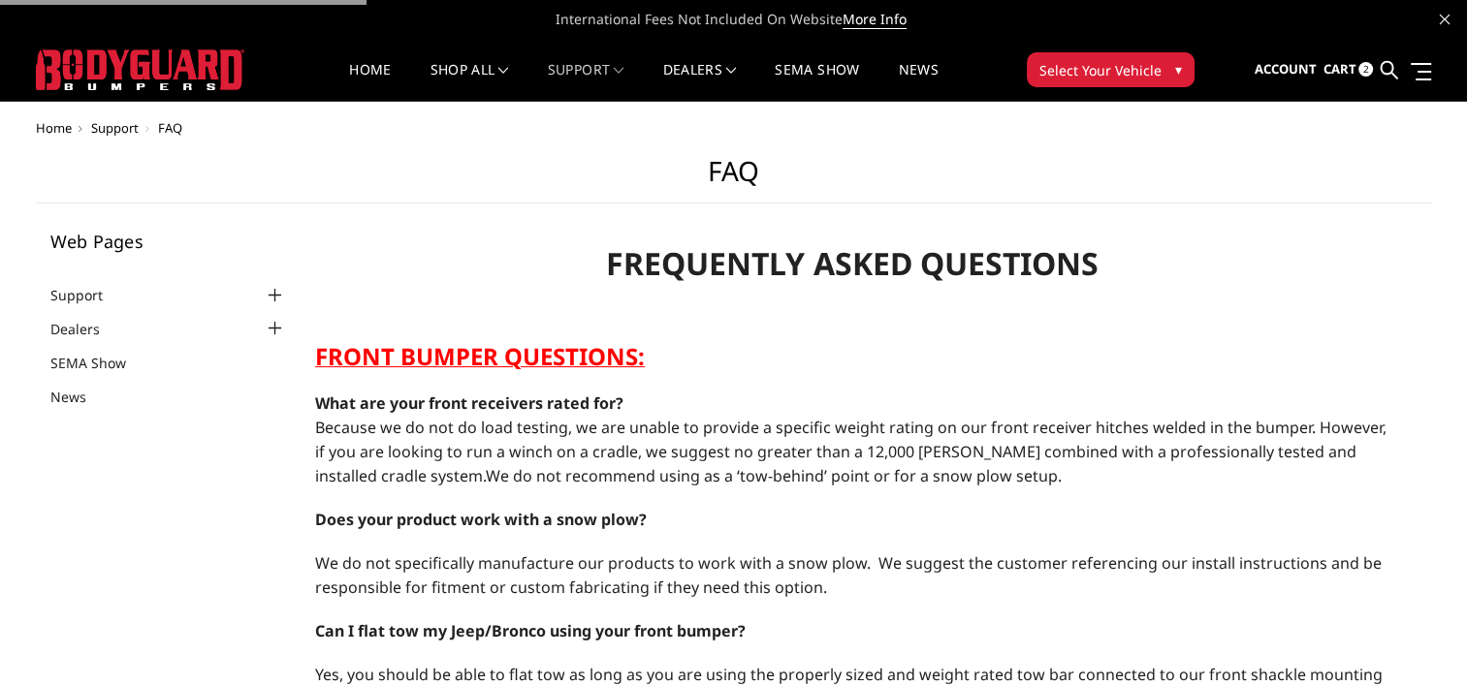
select select "US"
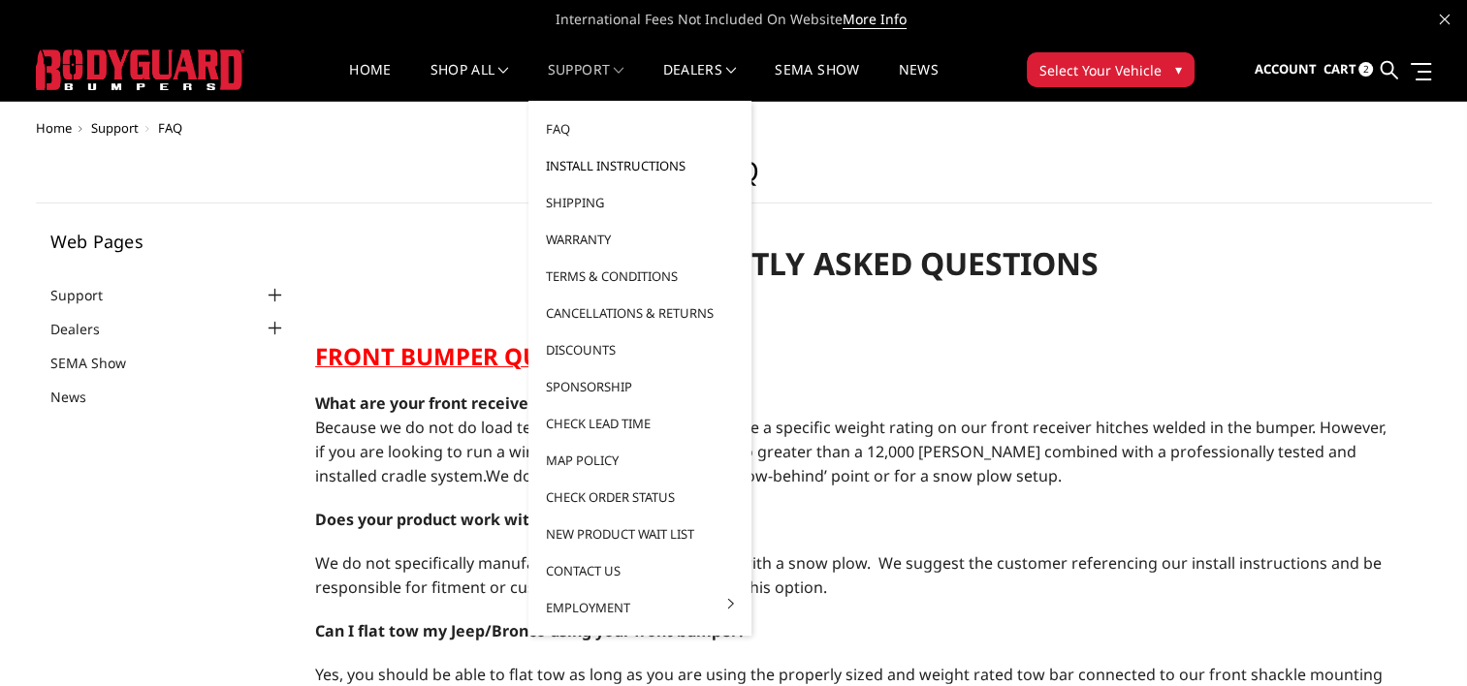
click at [582, 162] on link "Install Instructions" at bounding box center [639, 165] width 207 height 37
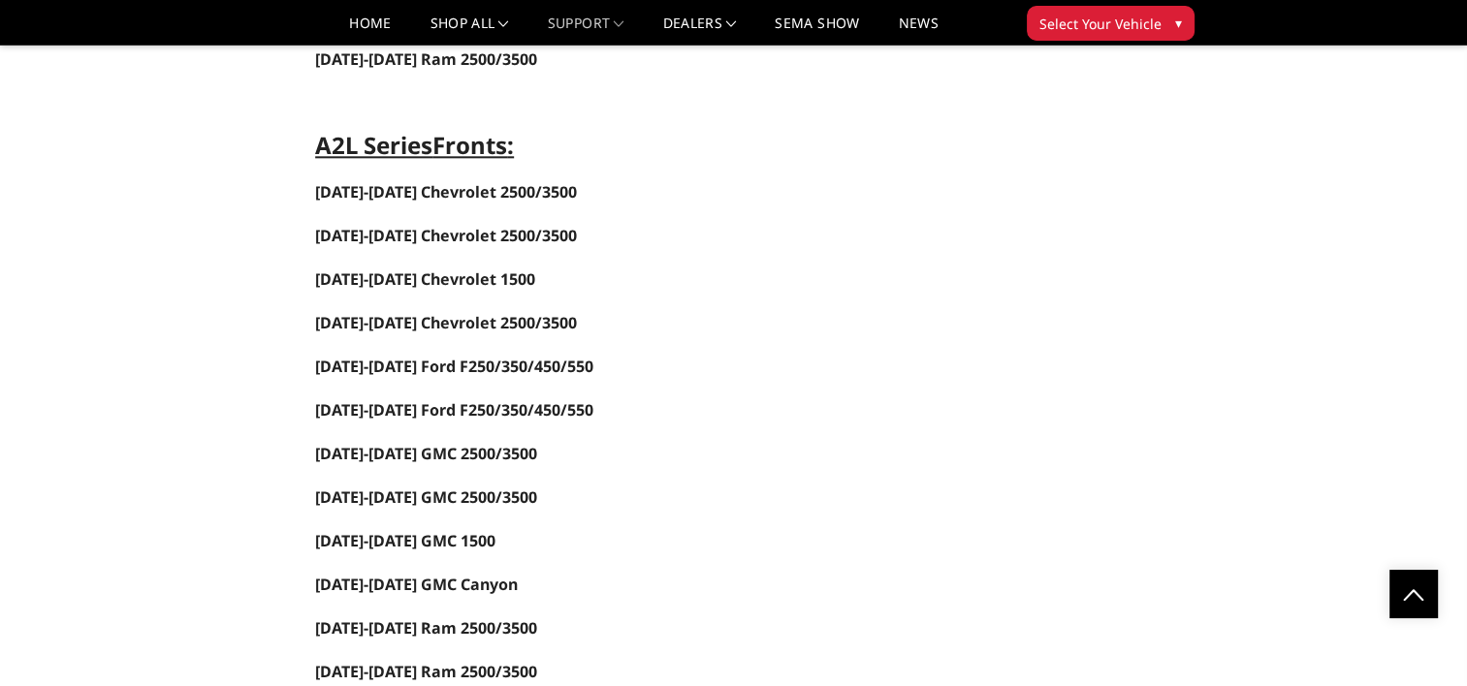
scroll to position [2300, 0]
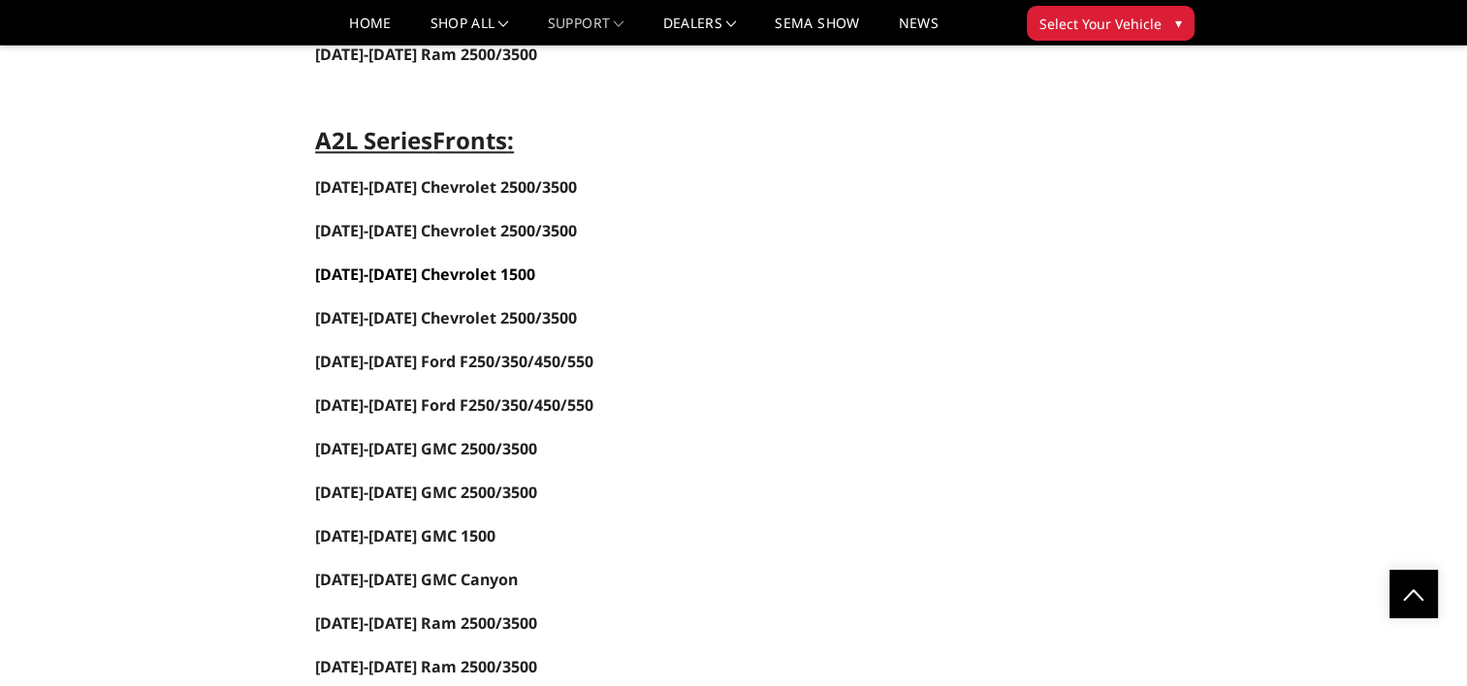
click at [410, 268] on link "2019-2021 Chevrolet 1500" at bounding box center [425, 274] width 220 height 21
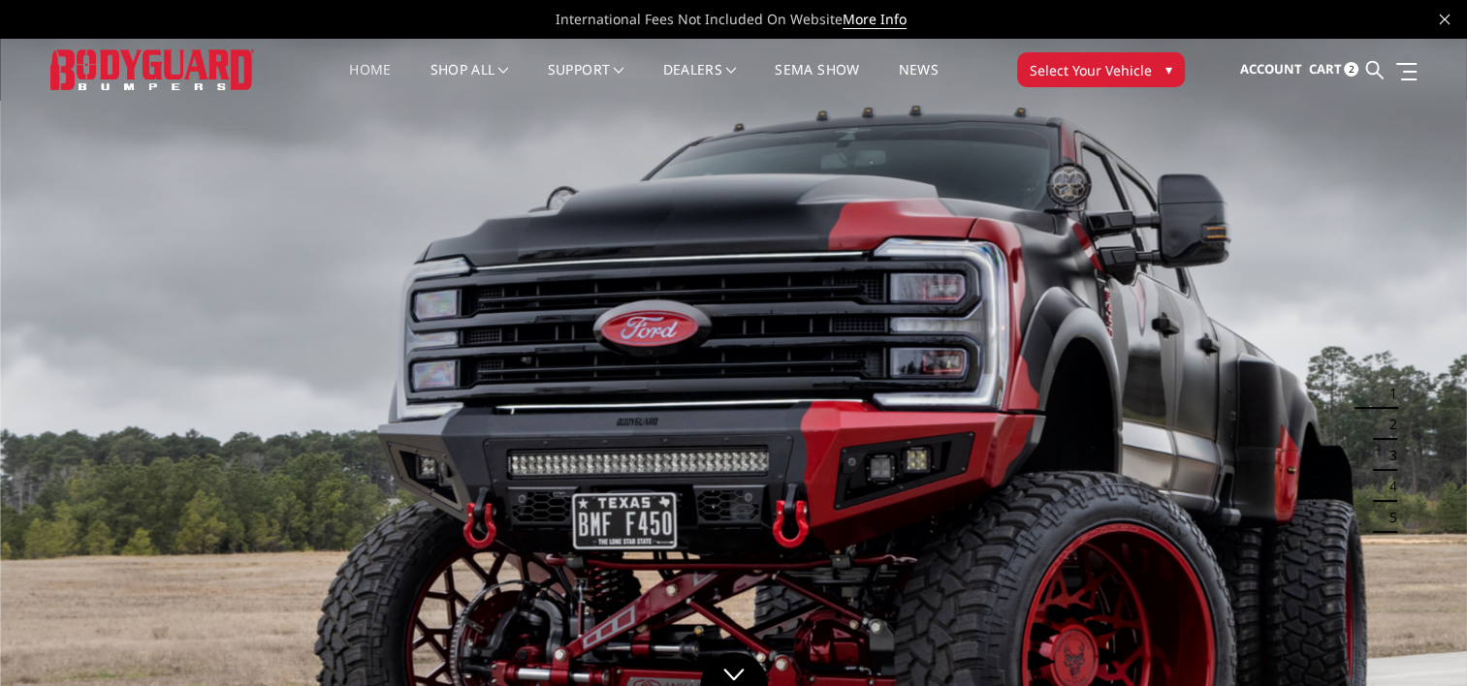
click at [1332, 66] on span "Cart" at bounding box center [1324, 68] width 33 height 17
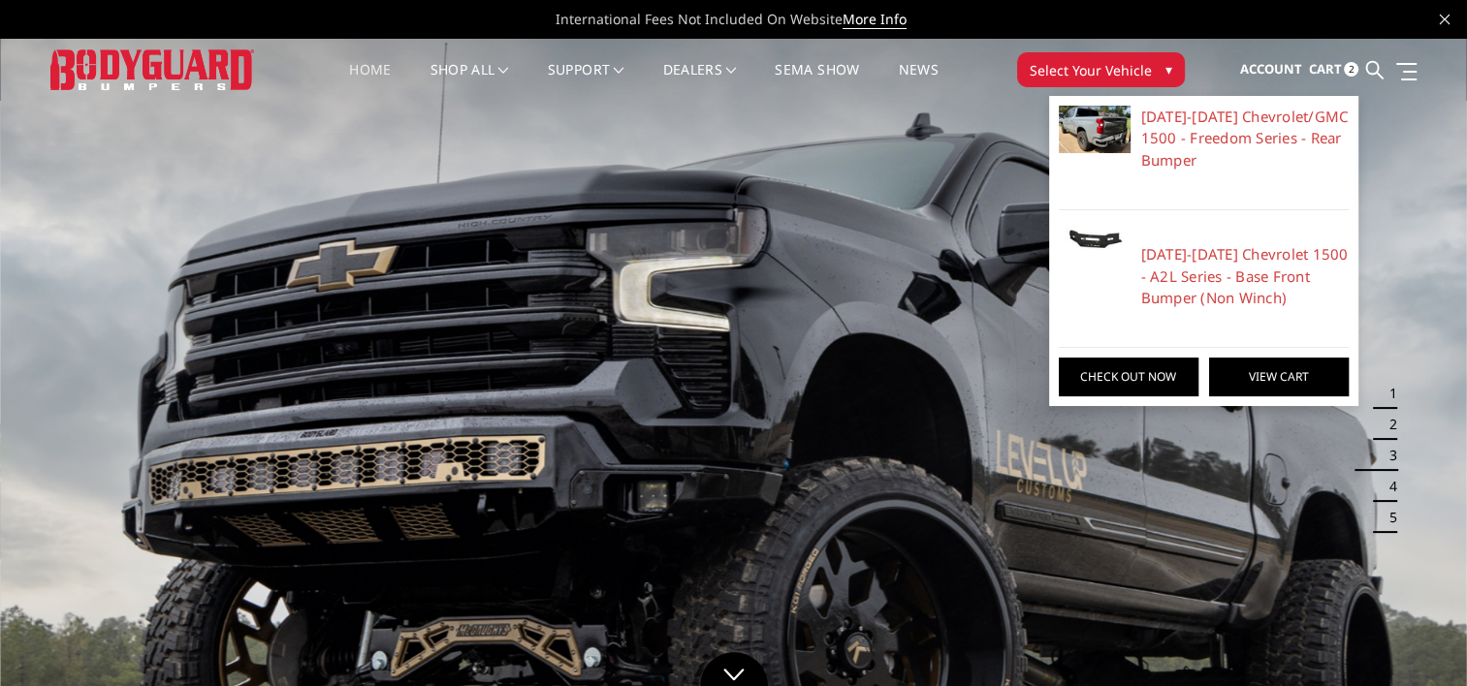
click at [1266, 376] on link "View Cart" at bounding box center [1279, 377] width 140 height 39
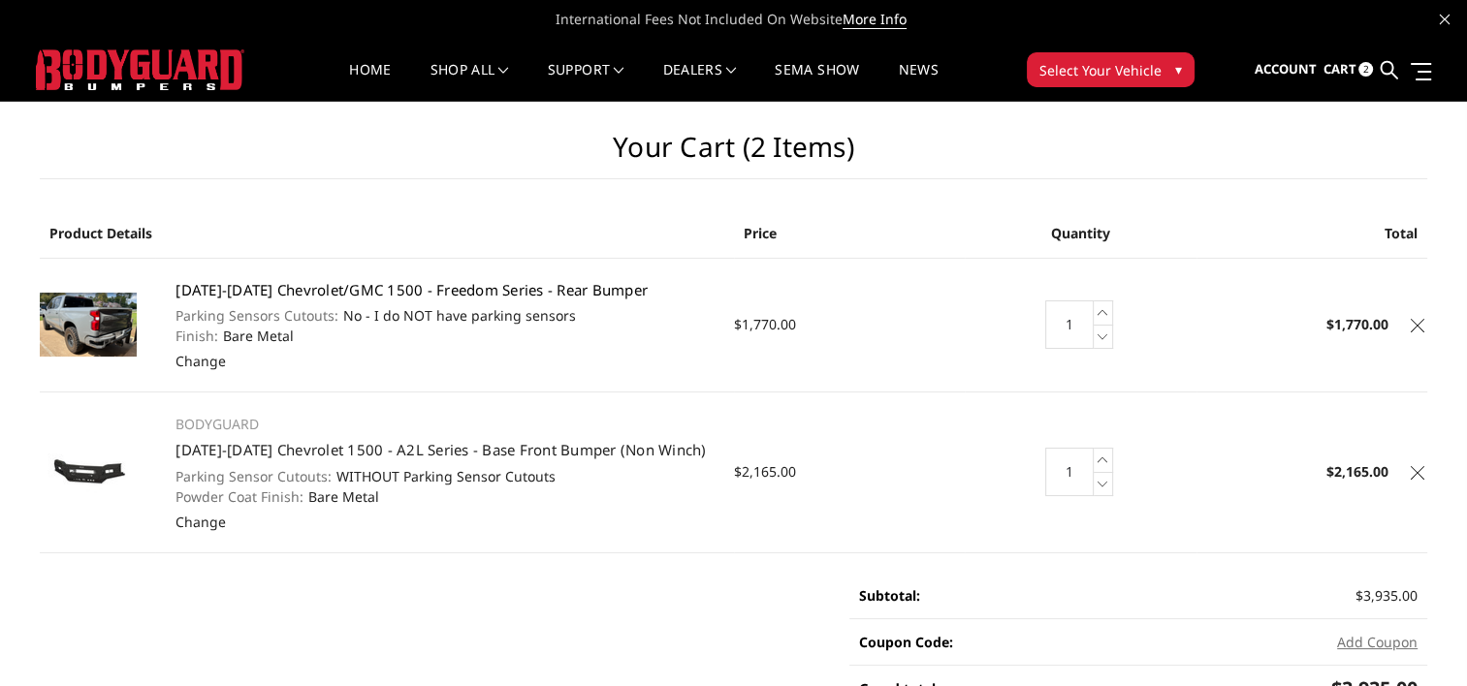
click at [278, 287] on link "[DATE]-[DATE] Chevrolet/GMC 1500 - Freedom Series - Rear Bumper" at bounding box center [411, 289] width 472 height 19
